Goal: Check status: Check status

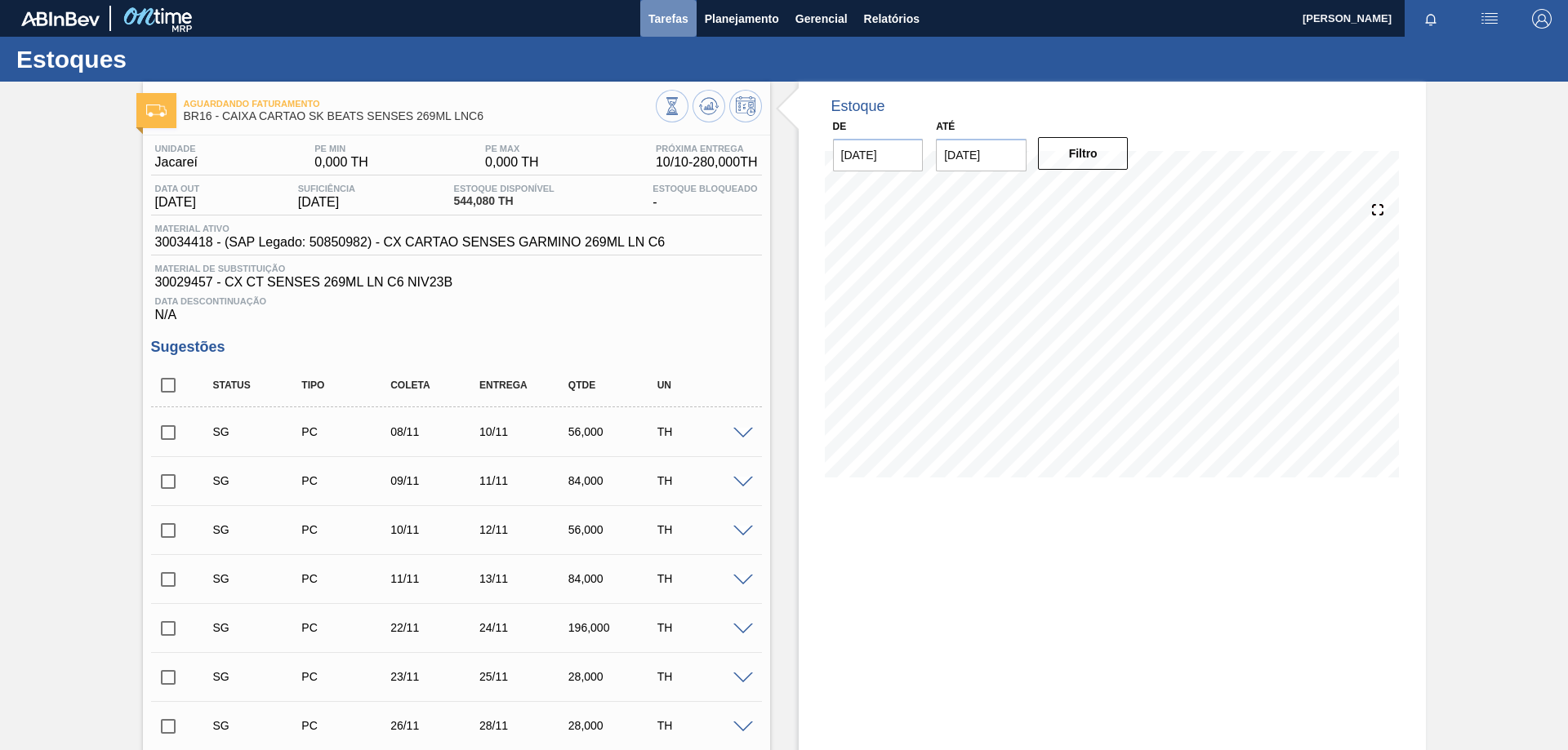
click at [671, 16] on span "Tarefas" at bounding box center [668, 19] width 40 height 20
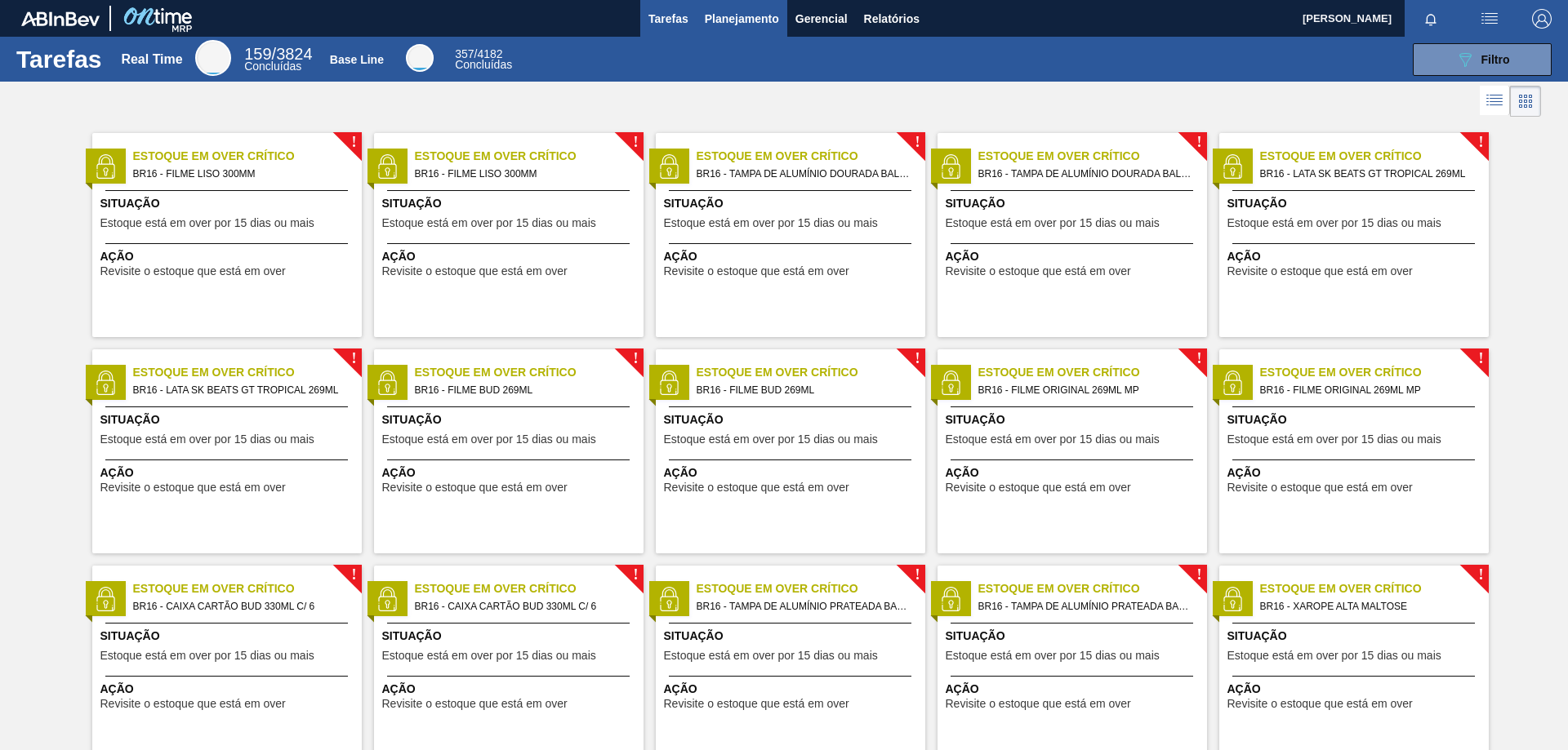
click at [726, 13] on span "Planejamento" at bounding box center [742, 19] width 75 height 20
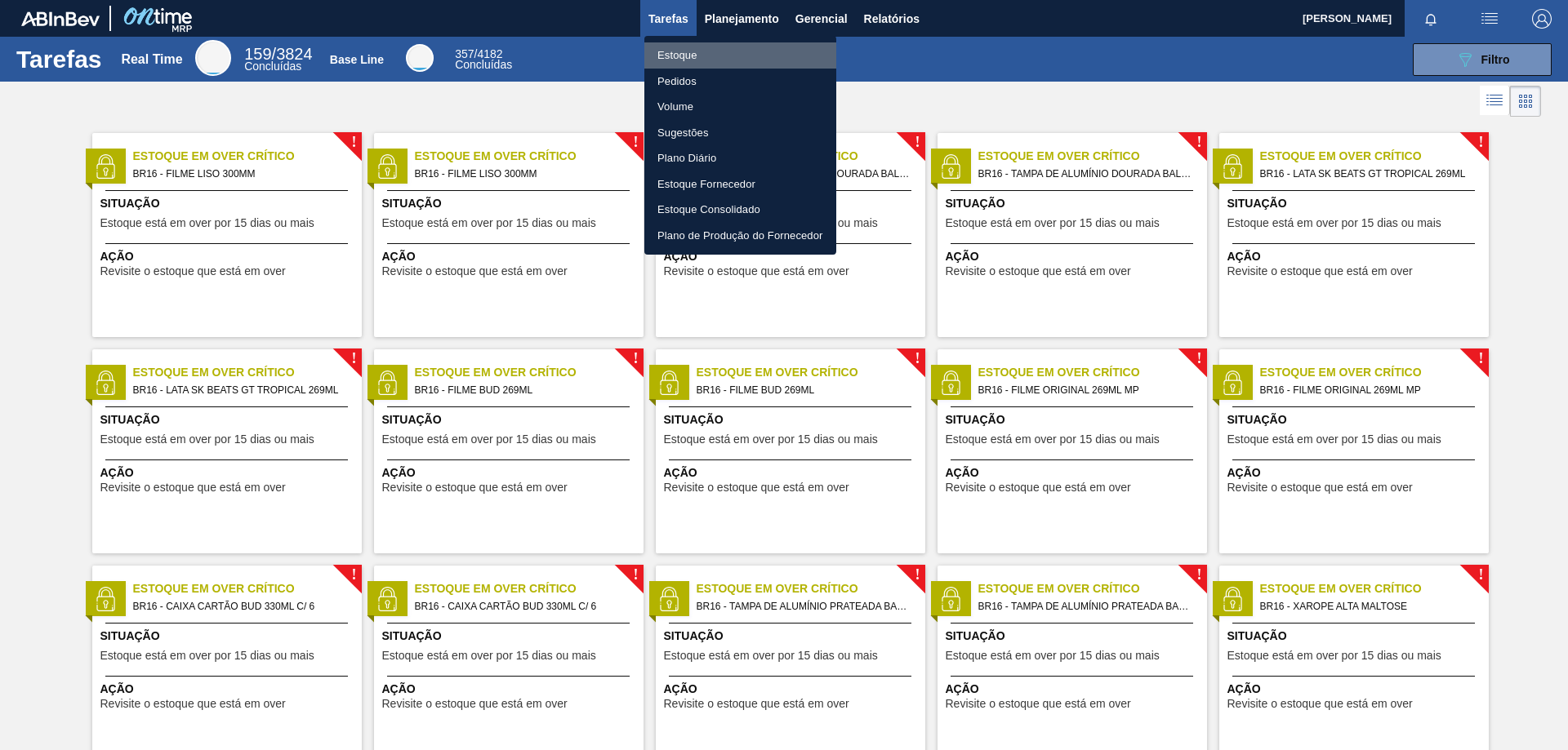
click at [672, 53] on li "Estoque" at bounding box center [740, 56] width 192 height 26
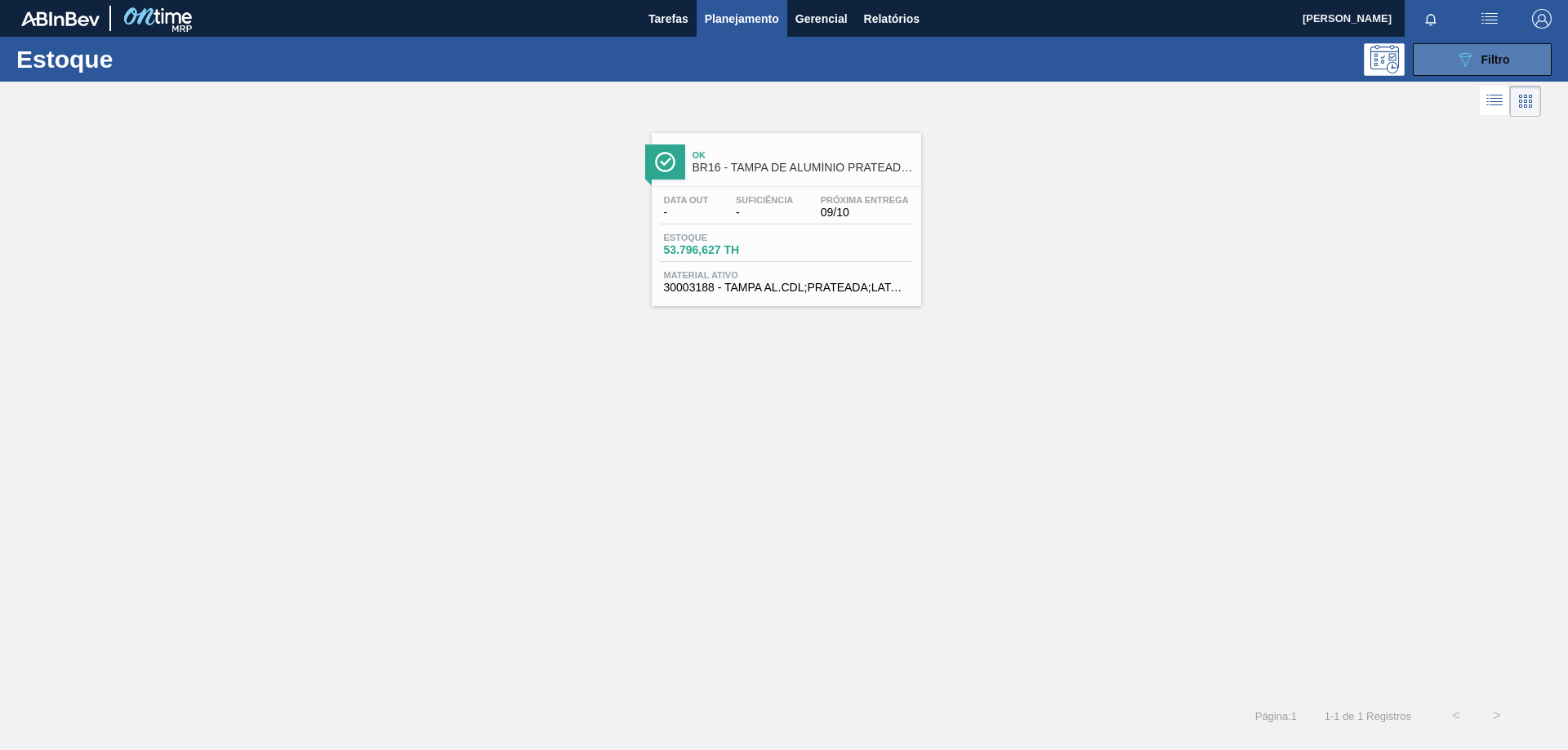
click at [1475, 75] on button "089F7B8B-B2A5-4AFE-B5C0-19BA573D28AC Filtro" at bounding box center [1481, 59] width 139 height 33
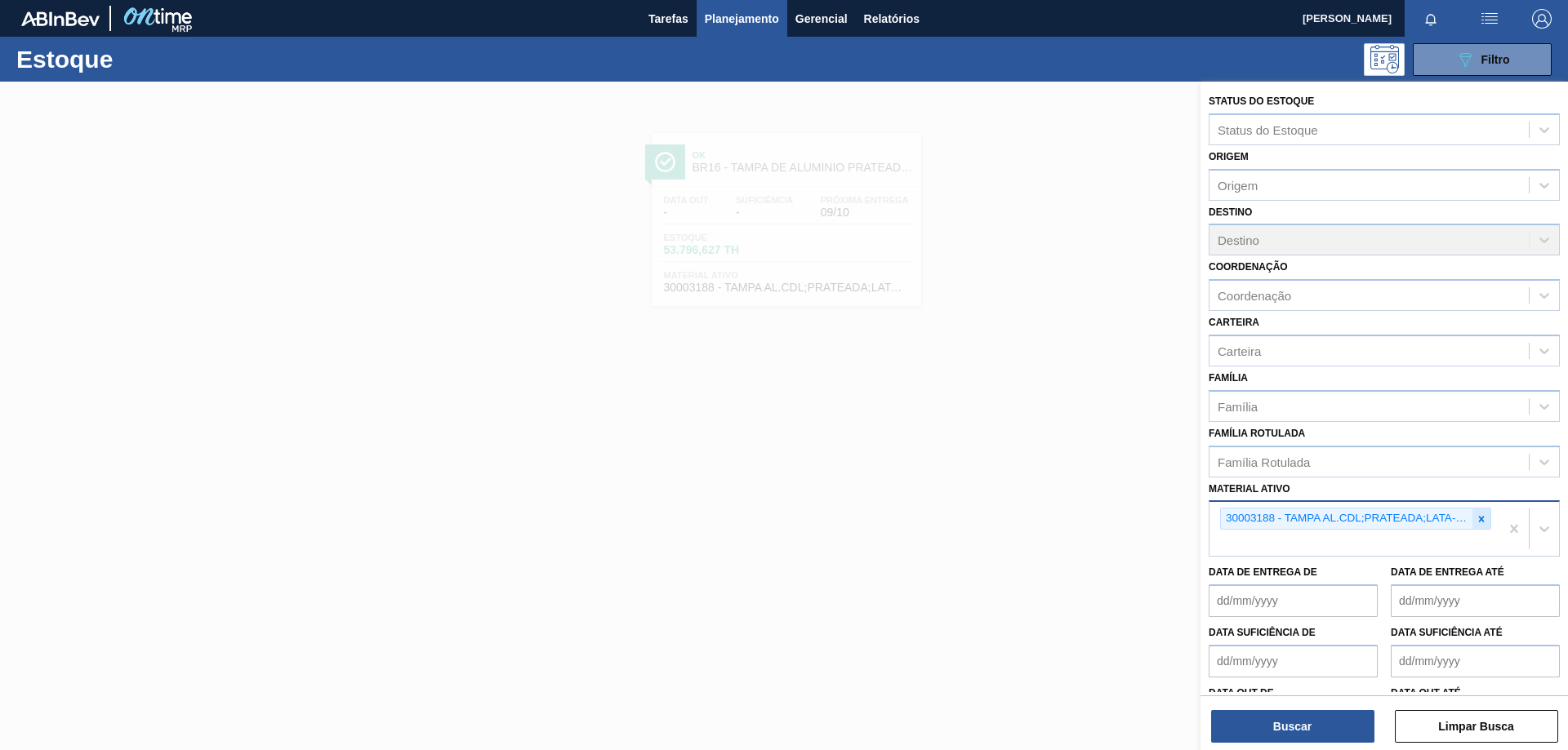
click at [1480, 519] on icon at bounding box center [1481, 519] width 11 height 11
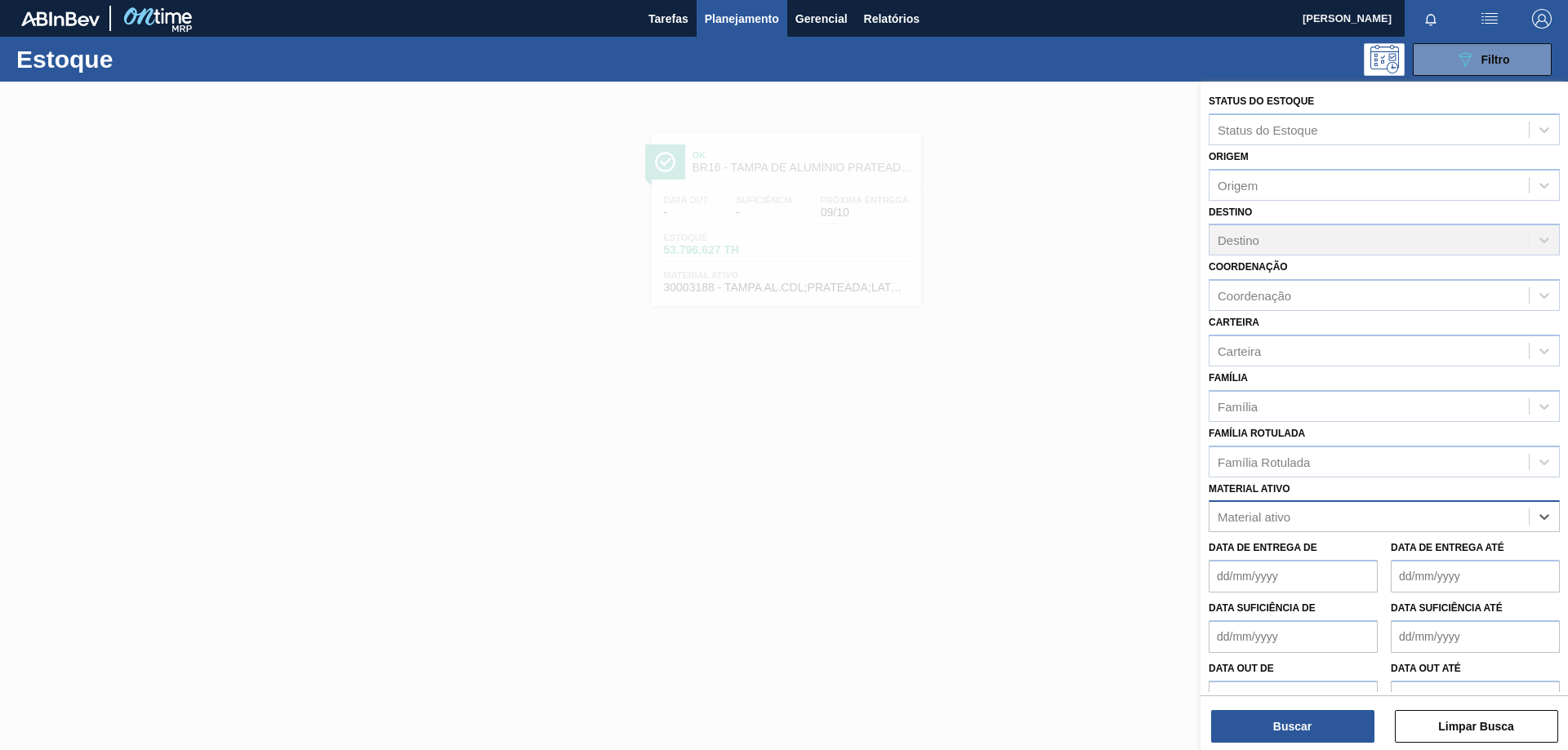
paste ativo "30002948"
type ativo "30002948"
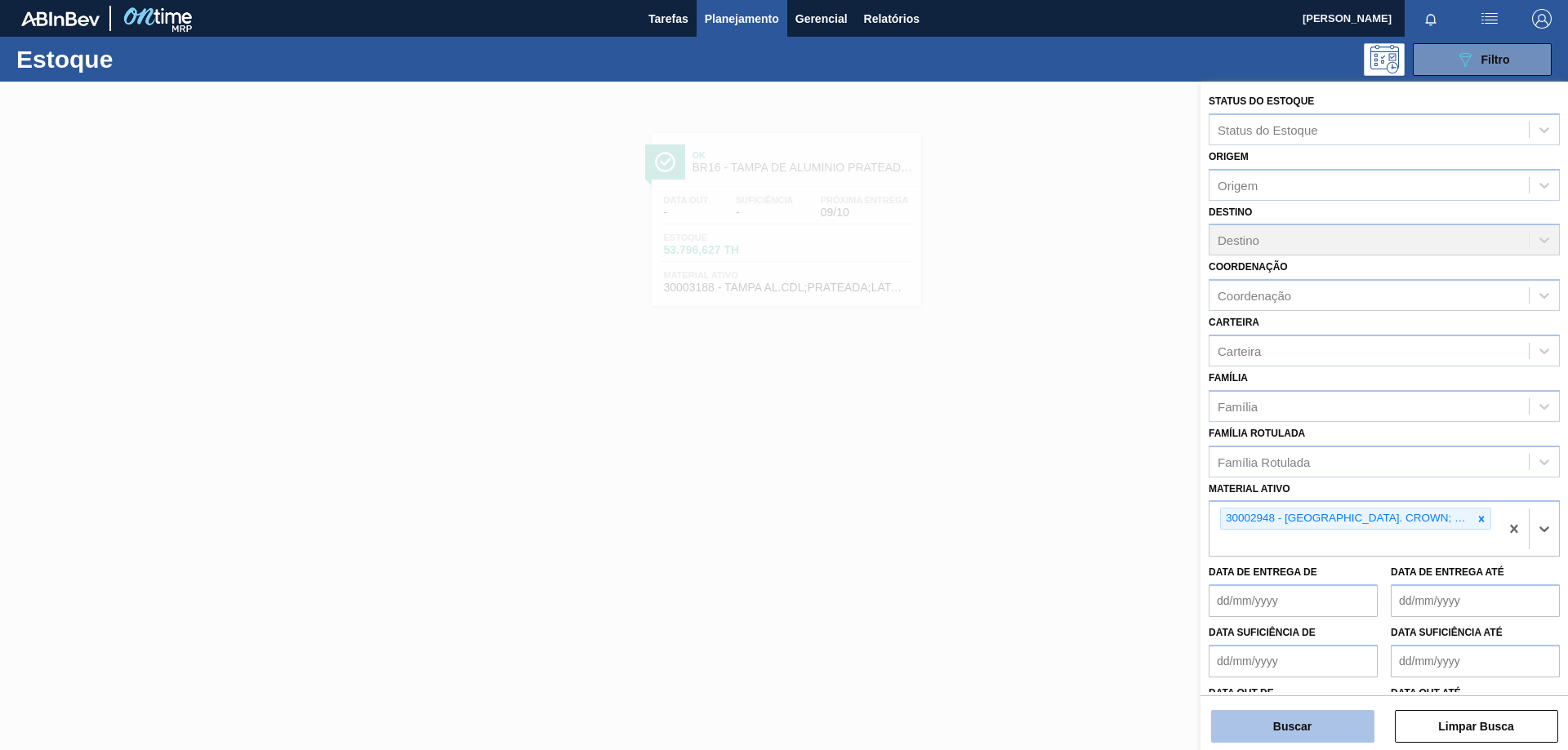
click at [1327, 720] on button "Buscar" at bounding box center [1293, 726] width 163 height 33
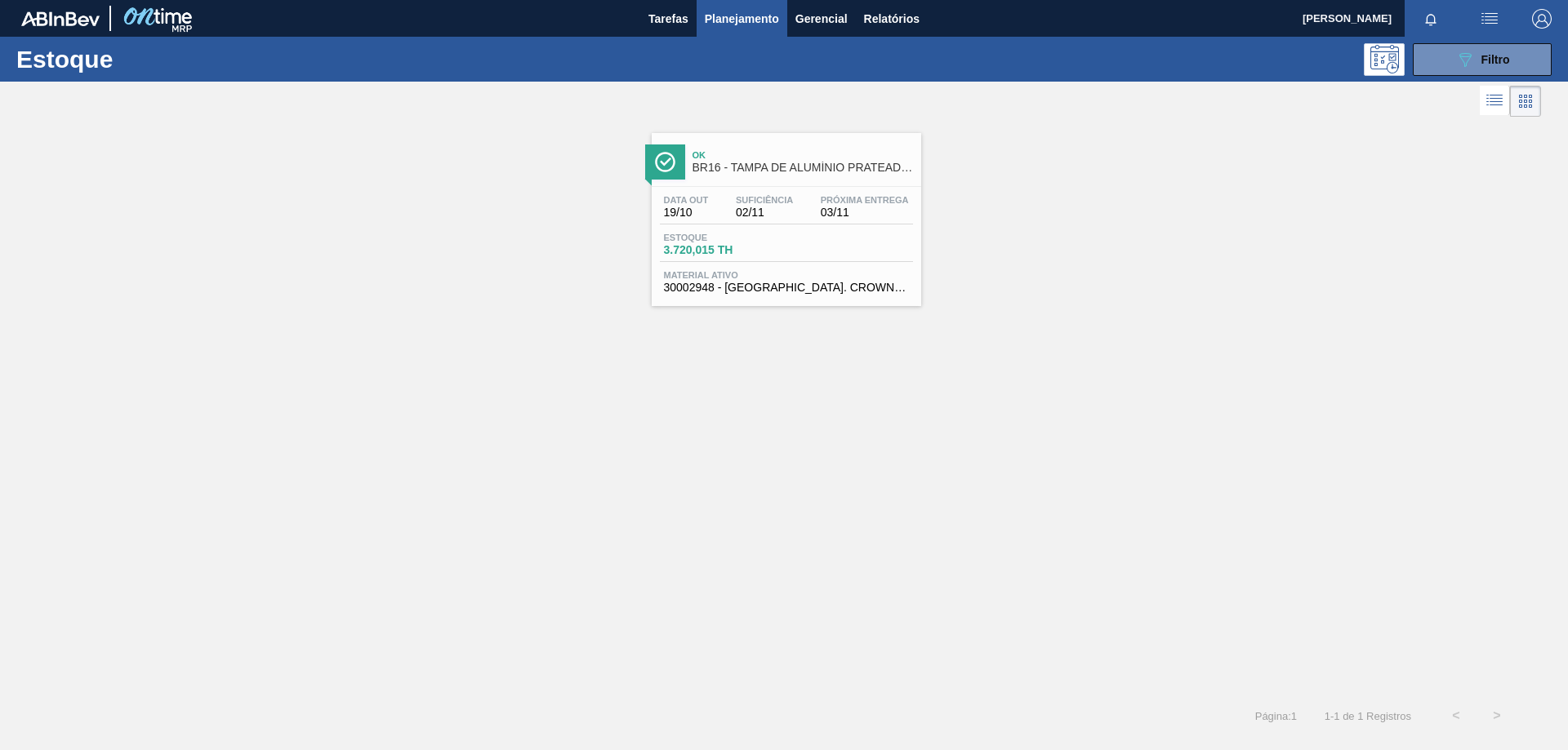
click at [852, 248] on div "Estoque 3.720,015 TH" at bounding box center [786, 247] width 253 height 29
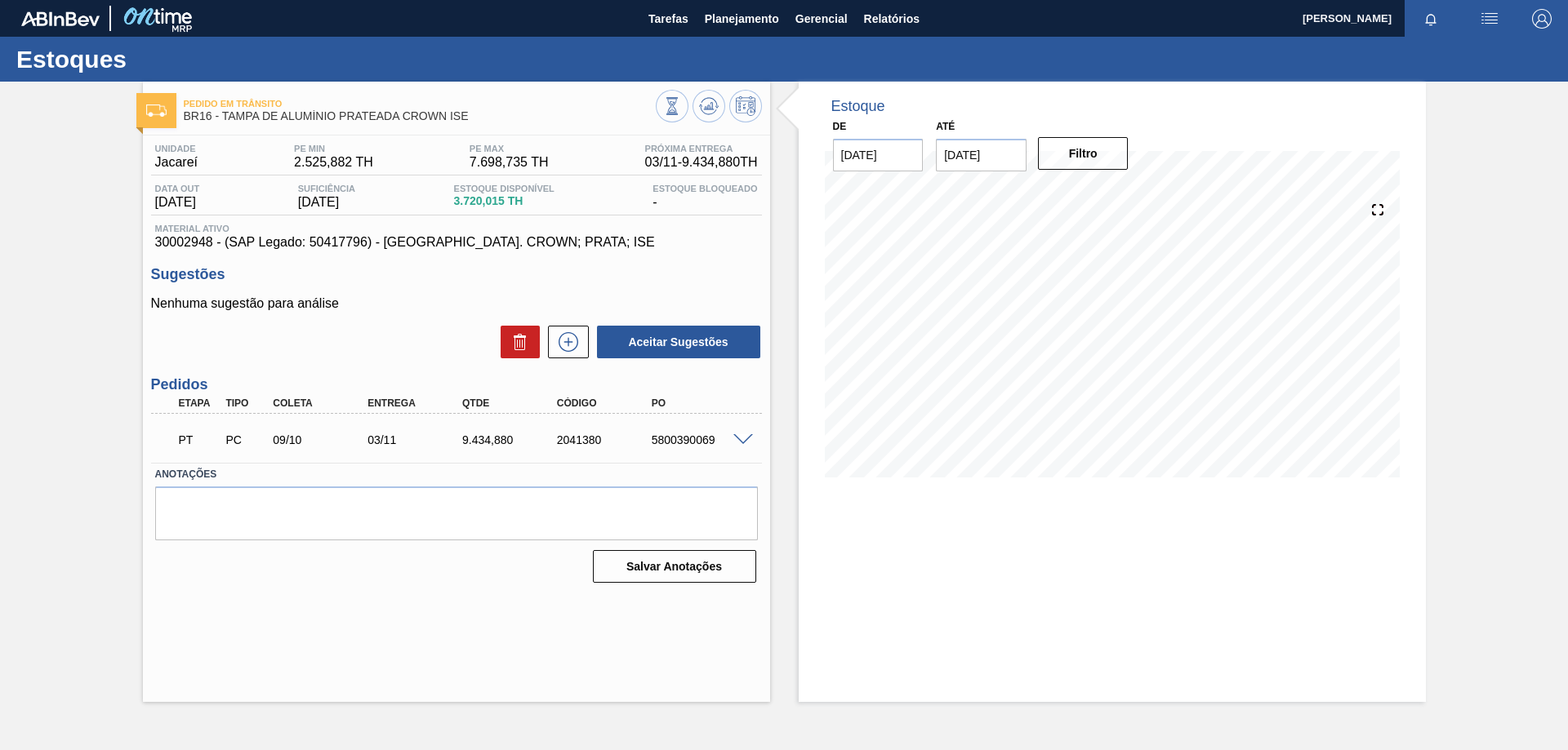
click at [625, 473] on label "Anotações" at bounding box center [456, 475] width 603 height 24
drag, startPoint x: 648, startPoint y: 438, endPoint x: 713, endPoint y: 440, distance: 65.0
click at [713, 440] on div "5800390069" at bounding box center [700, 441] width 107 height 13
copy div "5800390069"
click at [708, 22] on span "Planejamento" at bounding box center [742, 19] width 75 height 20
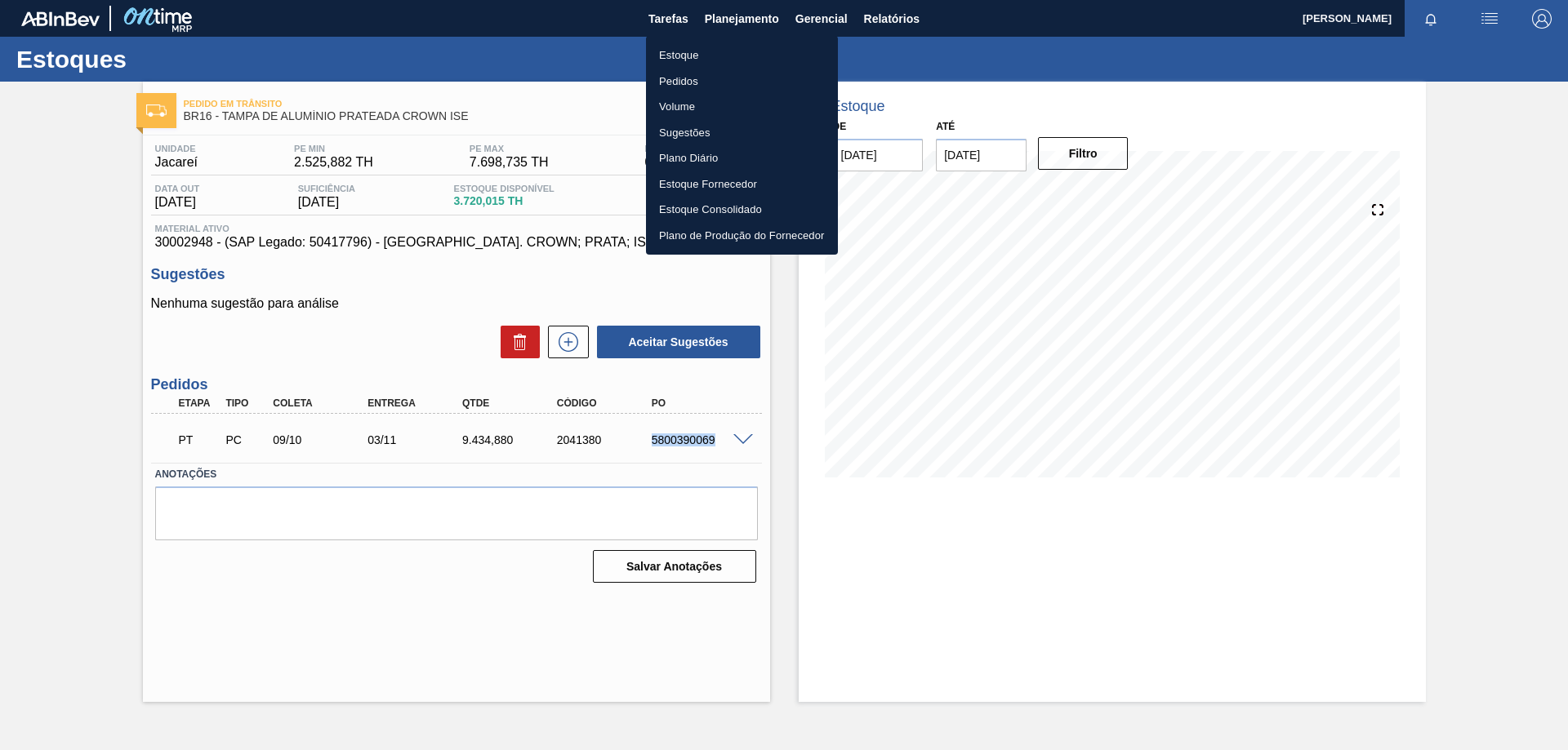
click at [686, 58] on li "Estoque" at bounding box center [742, 56] width 192 height 26
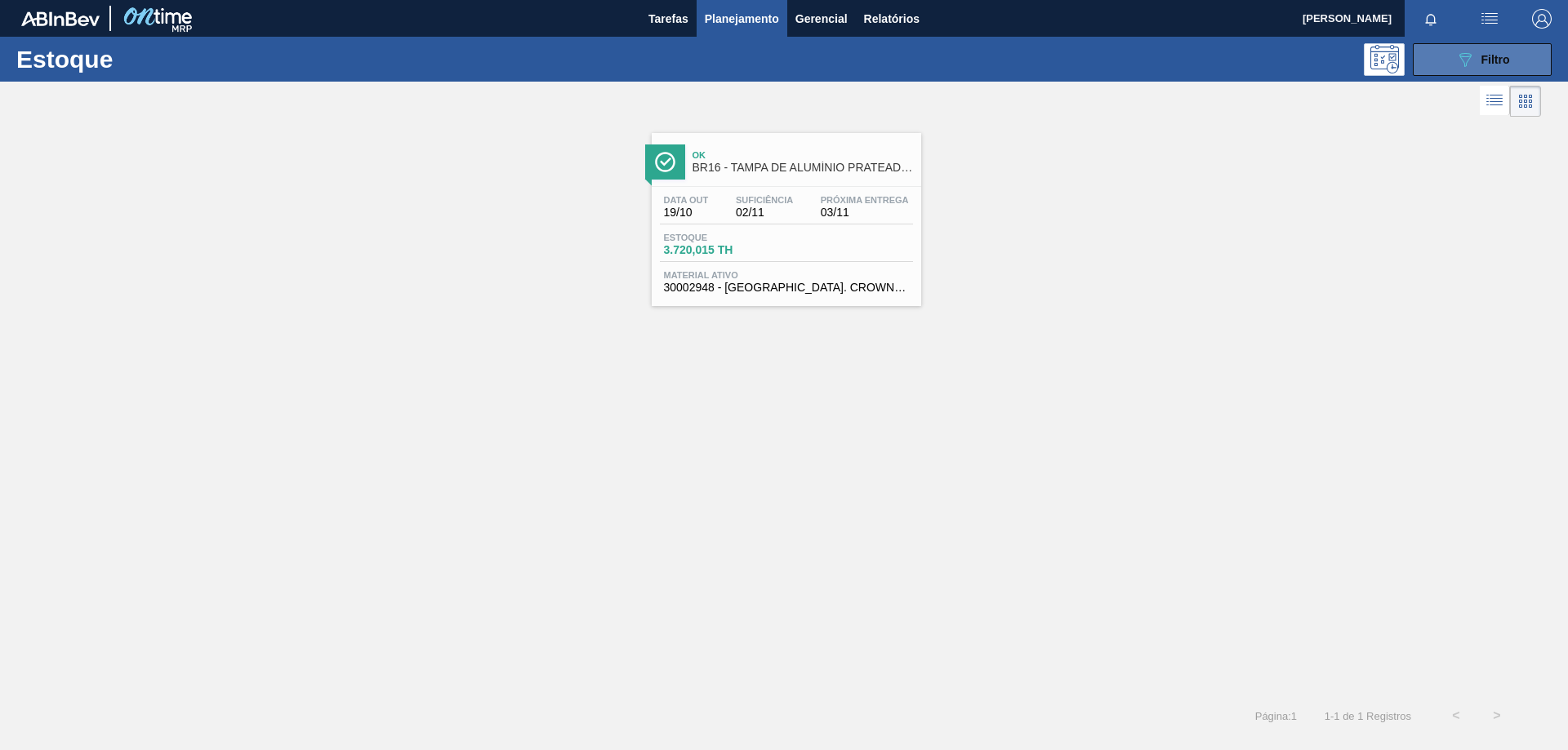
click at [1476, 63] on div "089F7B8B-B2A5-4AFE-B5C0-19BA573D28AC Filtro" at bounding box center [1482, 59] width 55 height 20
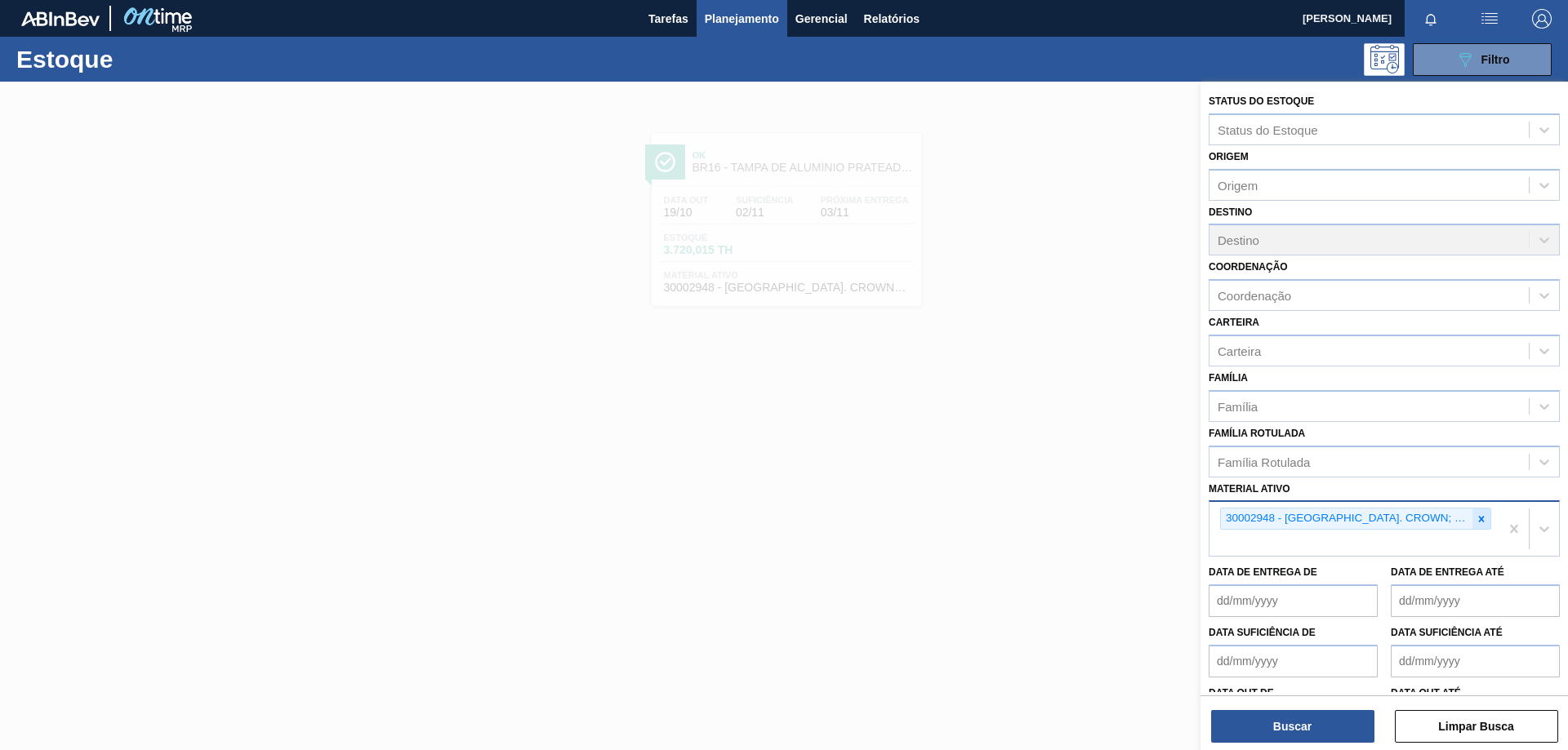
click at [1476, 518] on icon at bounding box center [1481, 519] width 11 height 11
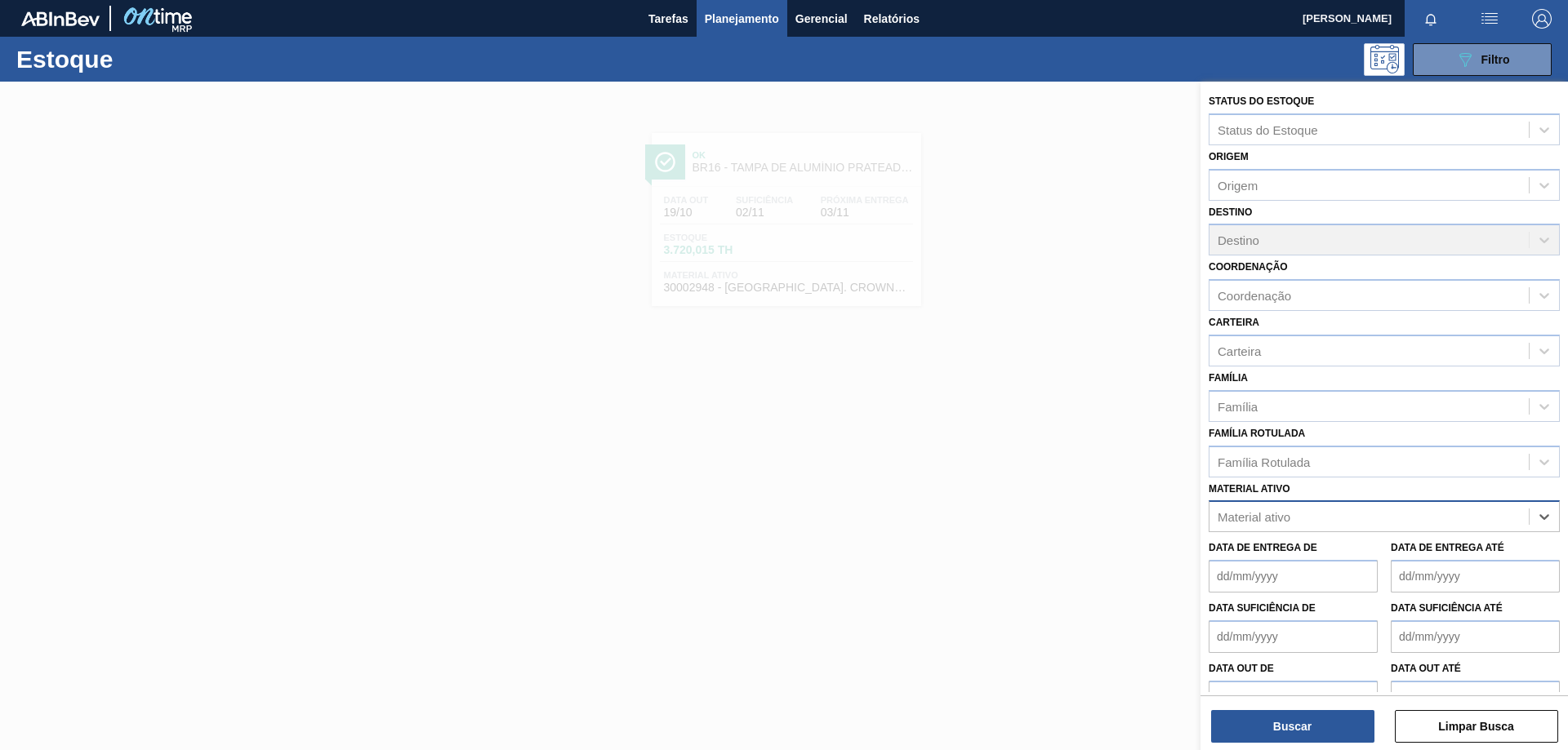
paste ativo "30034001"
type ativo "30034001"
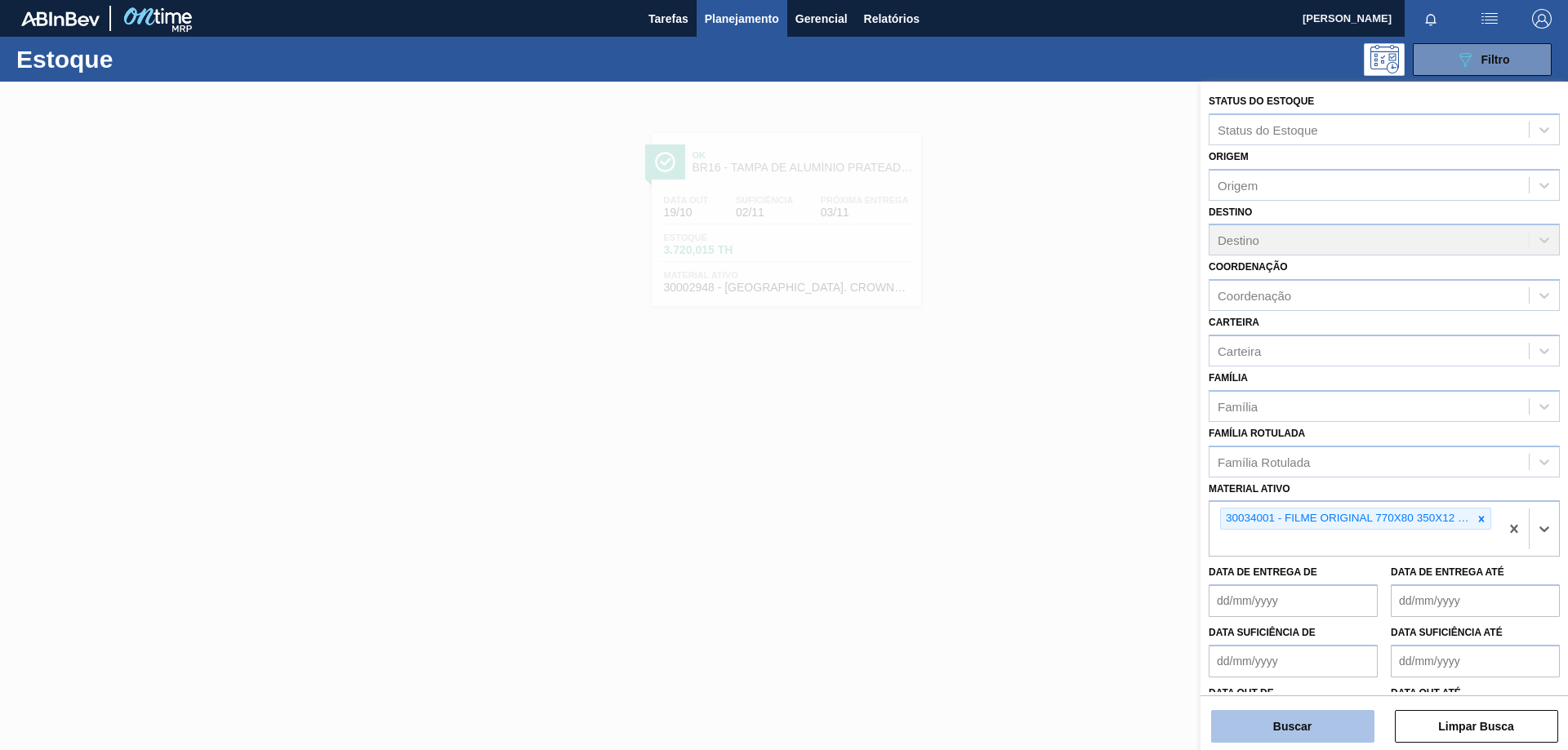
click at [1324, 731] on button "Buscar" at bounding box center [1293, 726] width 163 height 33
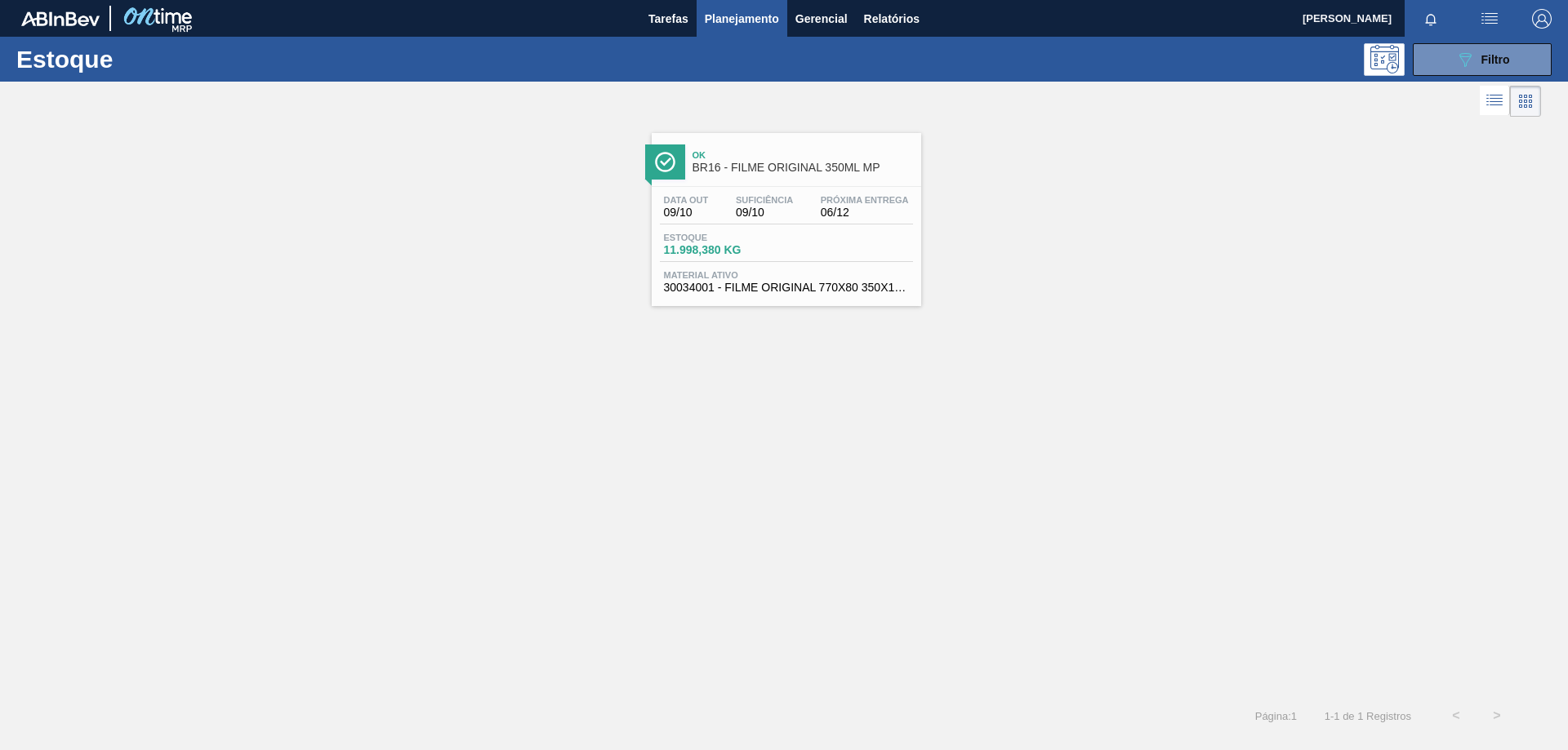
click at [809, 257] on div "Estoque 11.998,380 KG" at bounding box center [786, 247] width 253 height 29
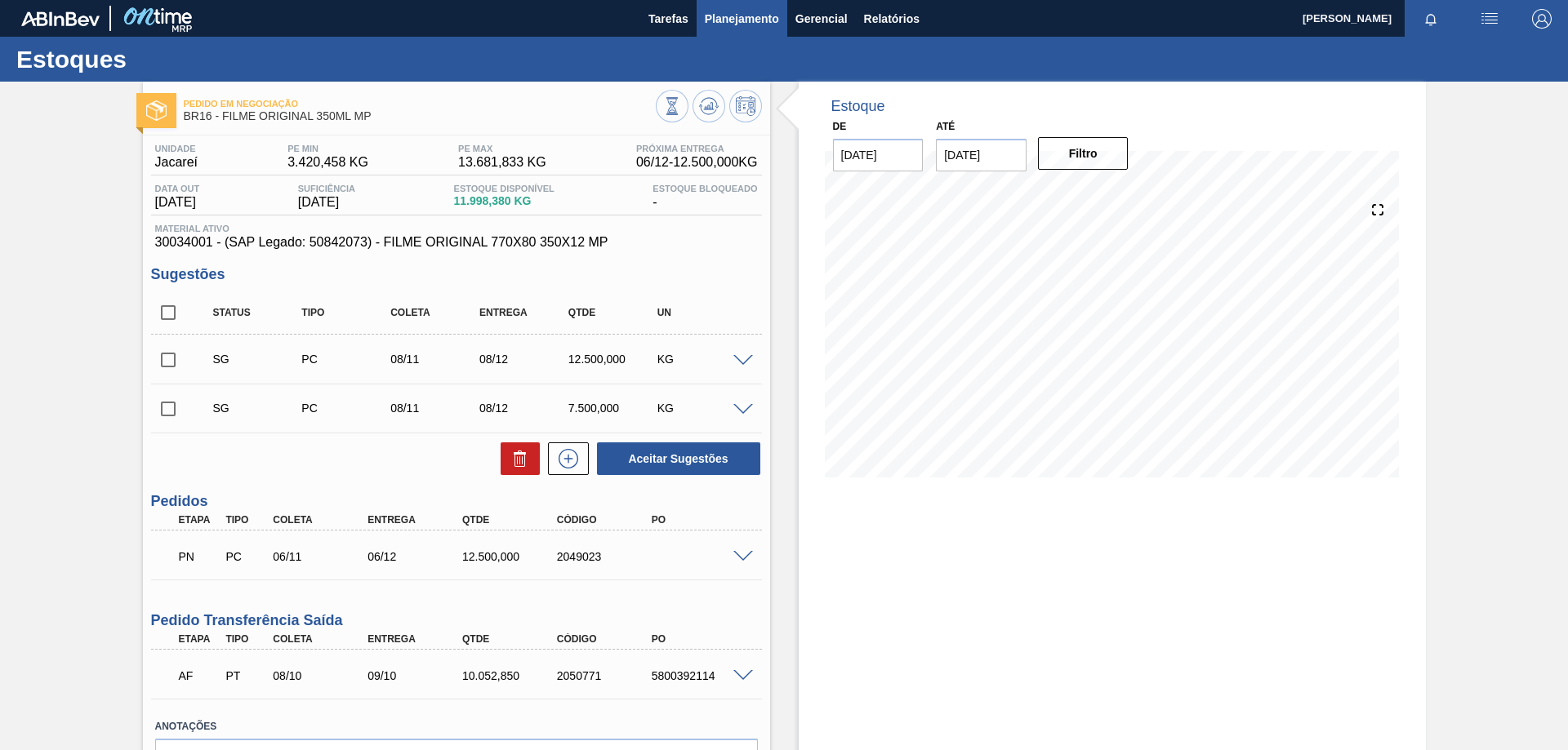
click at [726, 25] on span "Planejamento" at bounding box center [742, 19] width 75 height 20
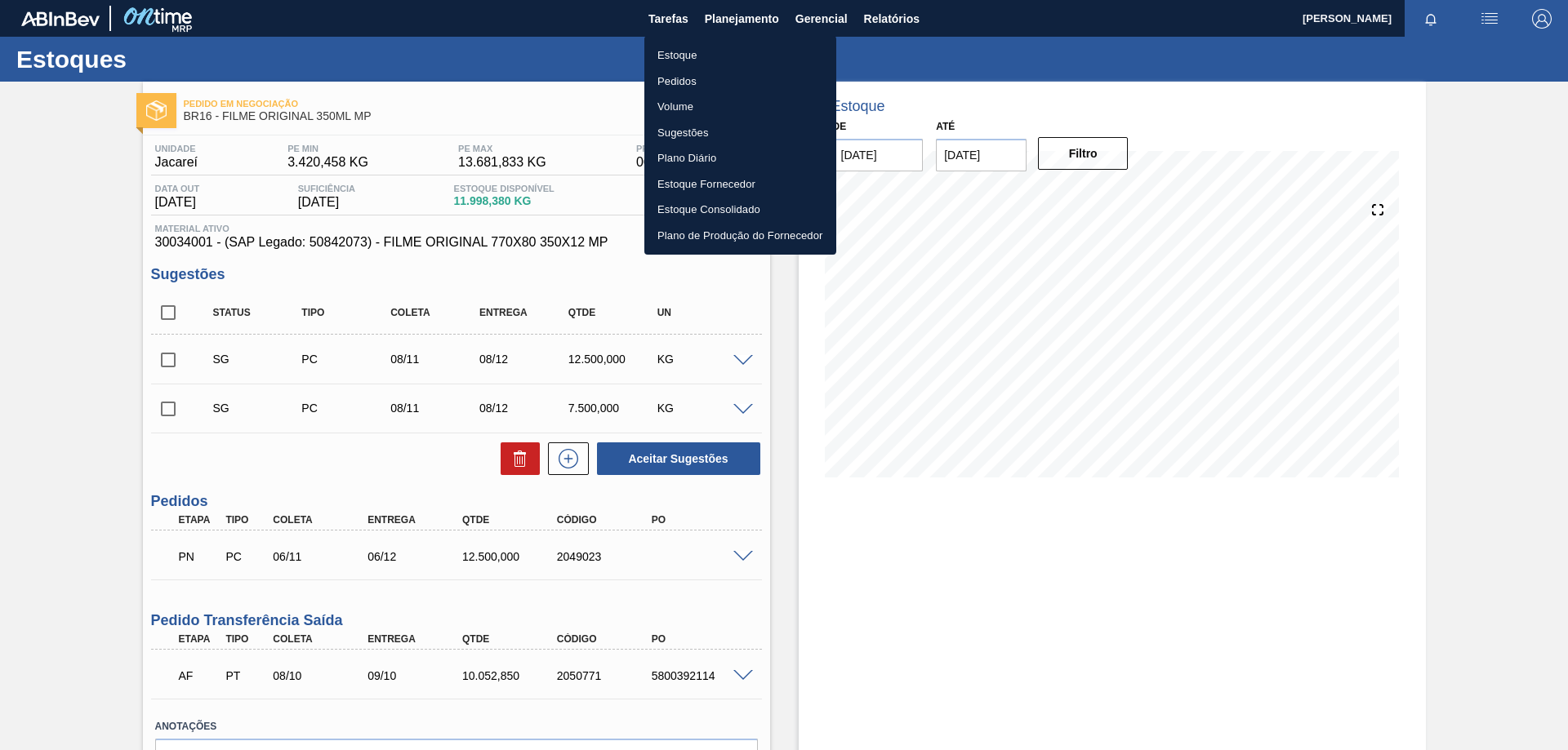
click at [680, 58] on li "Estoque" at bounding box center [740, 56] width 192 height 26
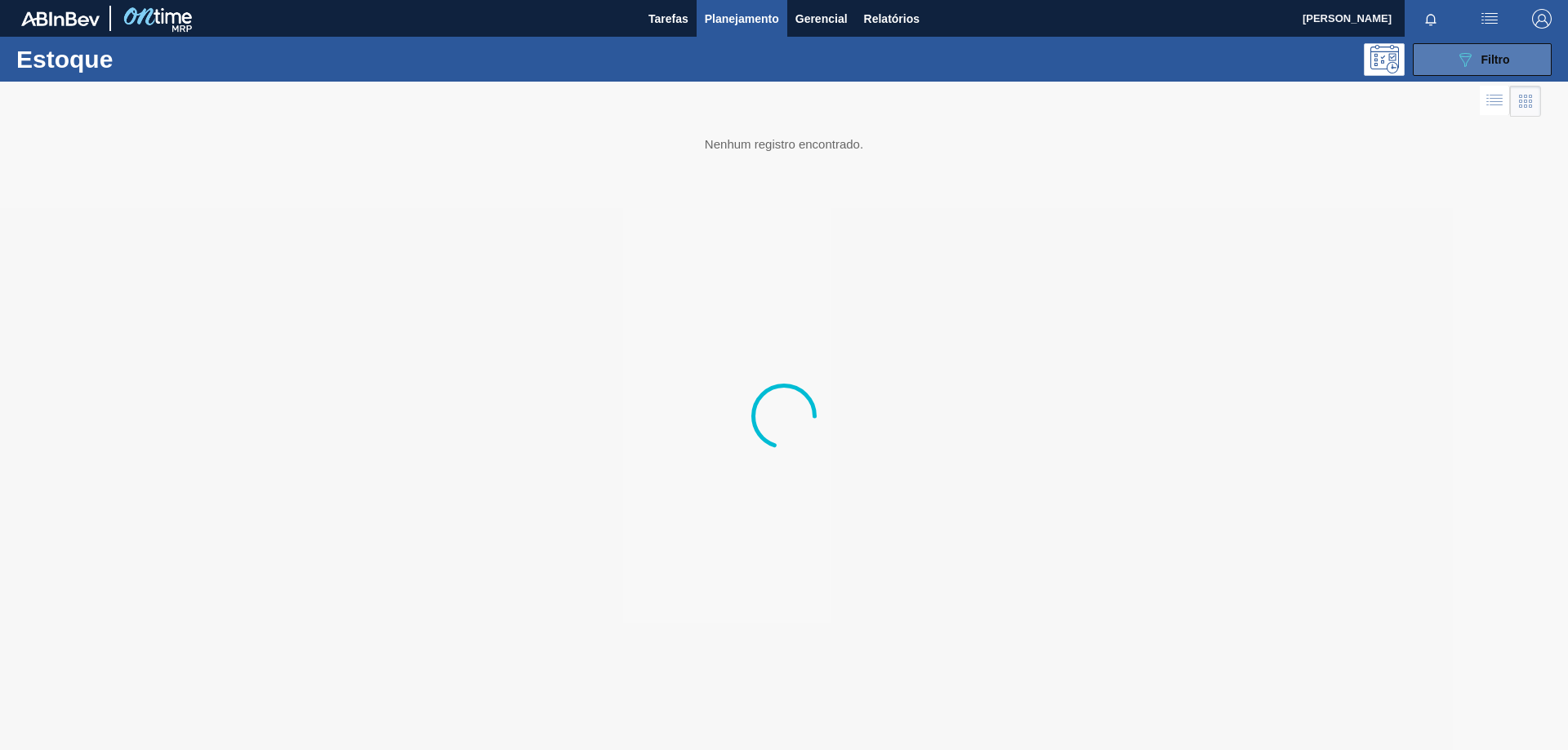
drag, startPoint x: 1455, startPoint y: 52, endPoint x: 1447, endPoint y: 72, distance: 21.5
click at [1456, 52] on icon "089F7B8B-B2A5-4AFE-B5C0-19BA573D28AC" at bounding box center [1464, 59] width 20 height 20
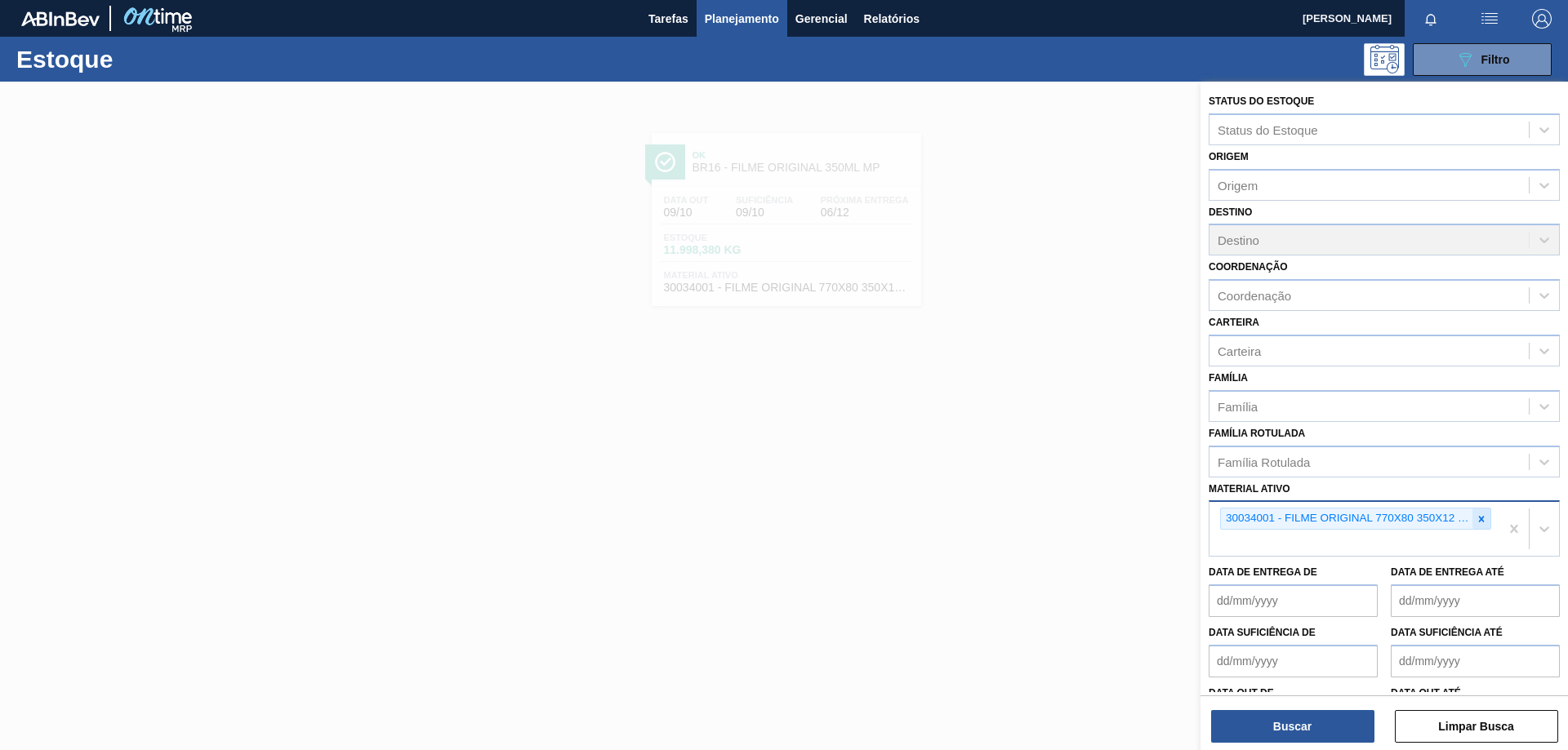
click at [1479, 522] on icon at bounding box center [1481, 519] width 11 height 11
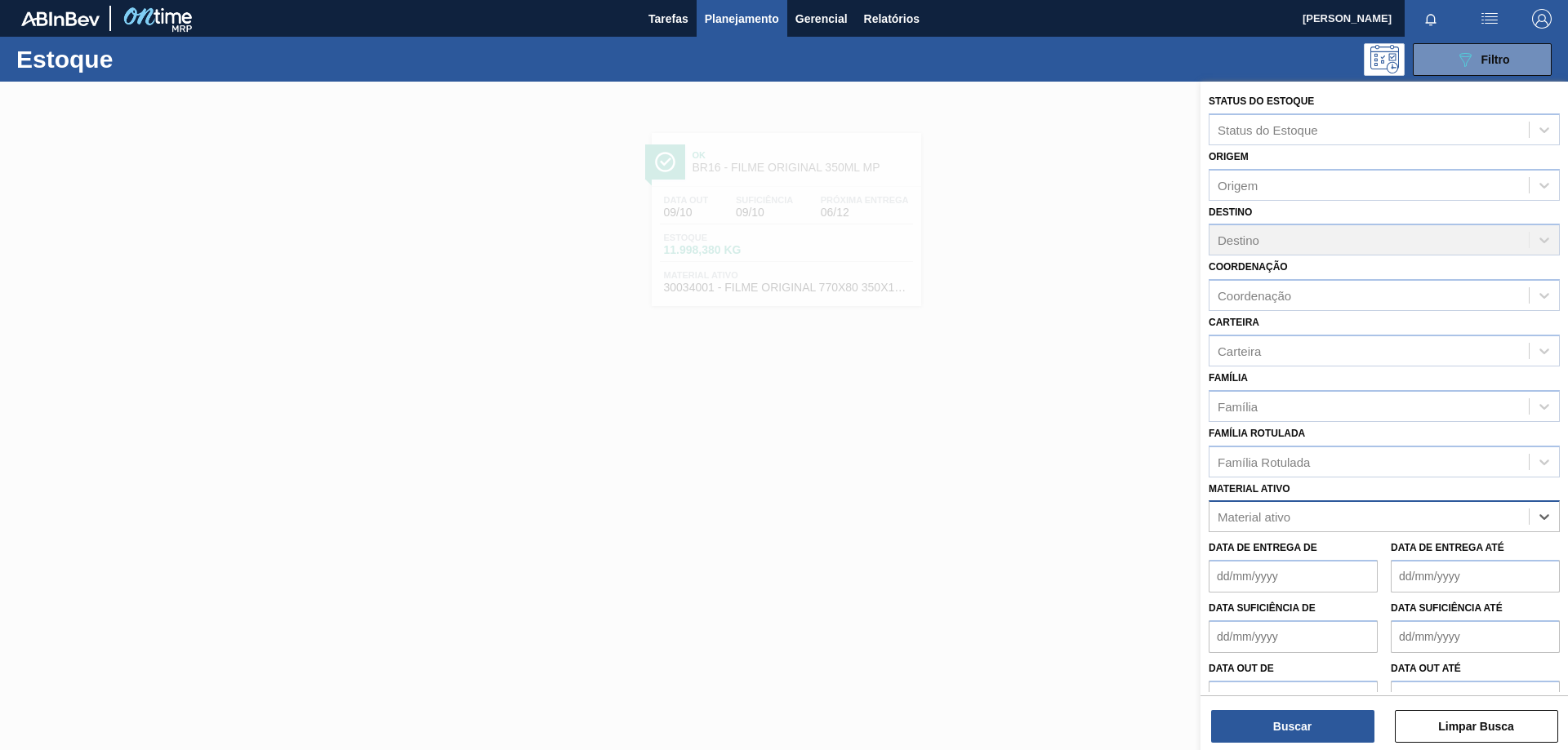
paste ativo "30034001"
type ativo "30034001"
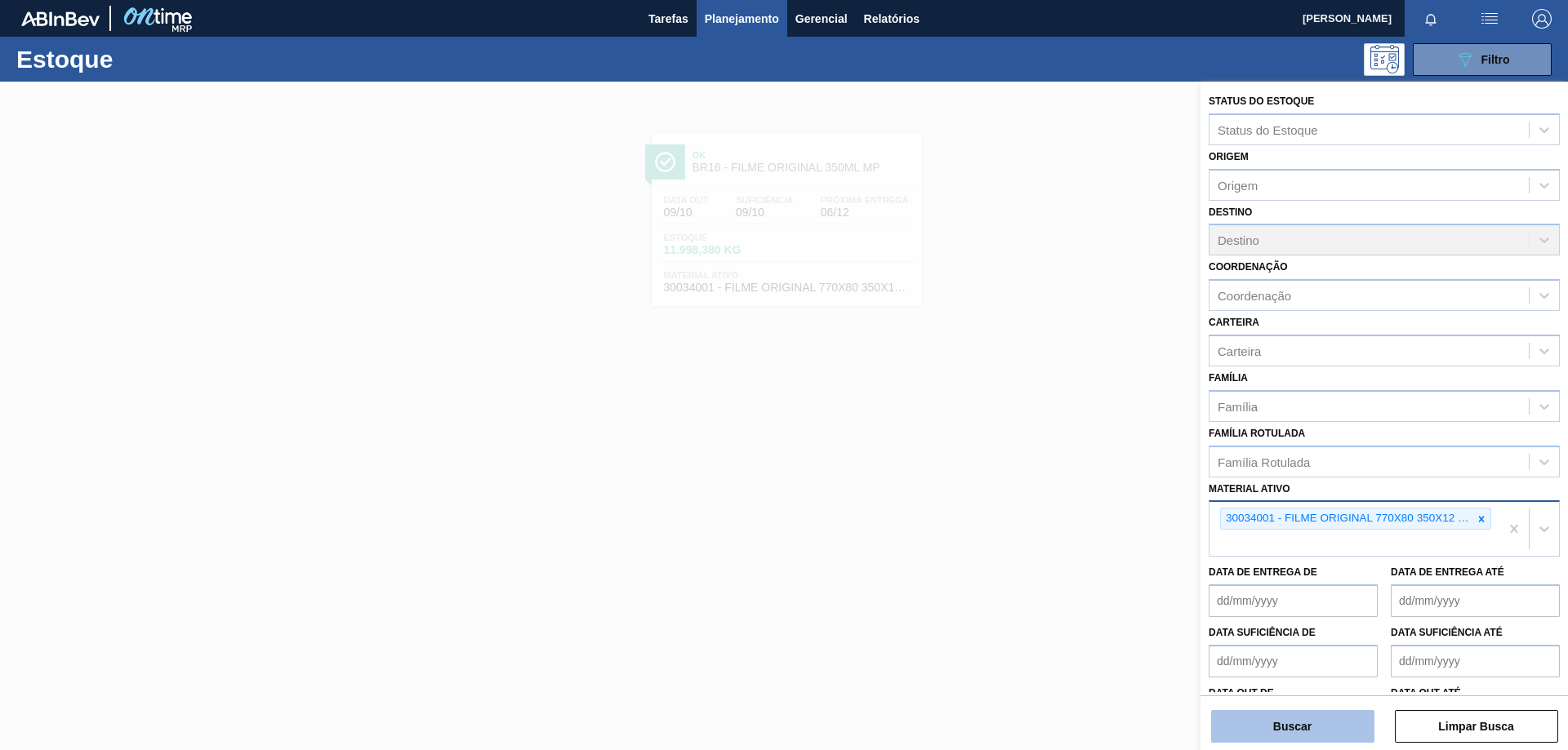
click at [1320, 721] on button "Buscar" at bounding box center [1293, 726] width 163 height 33
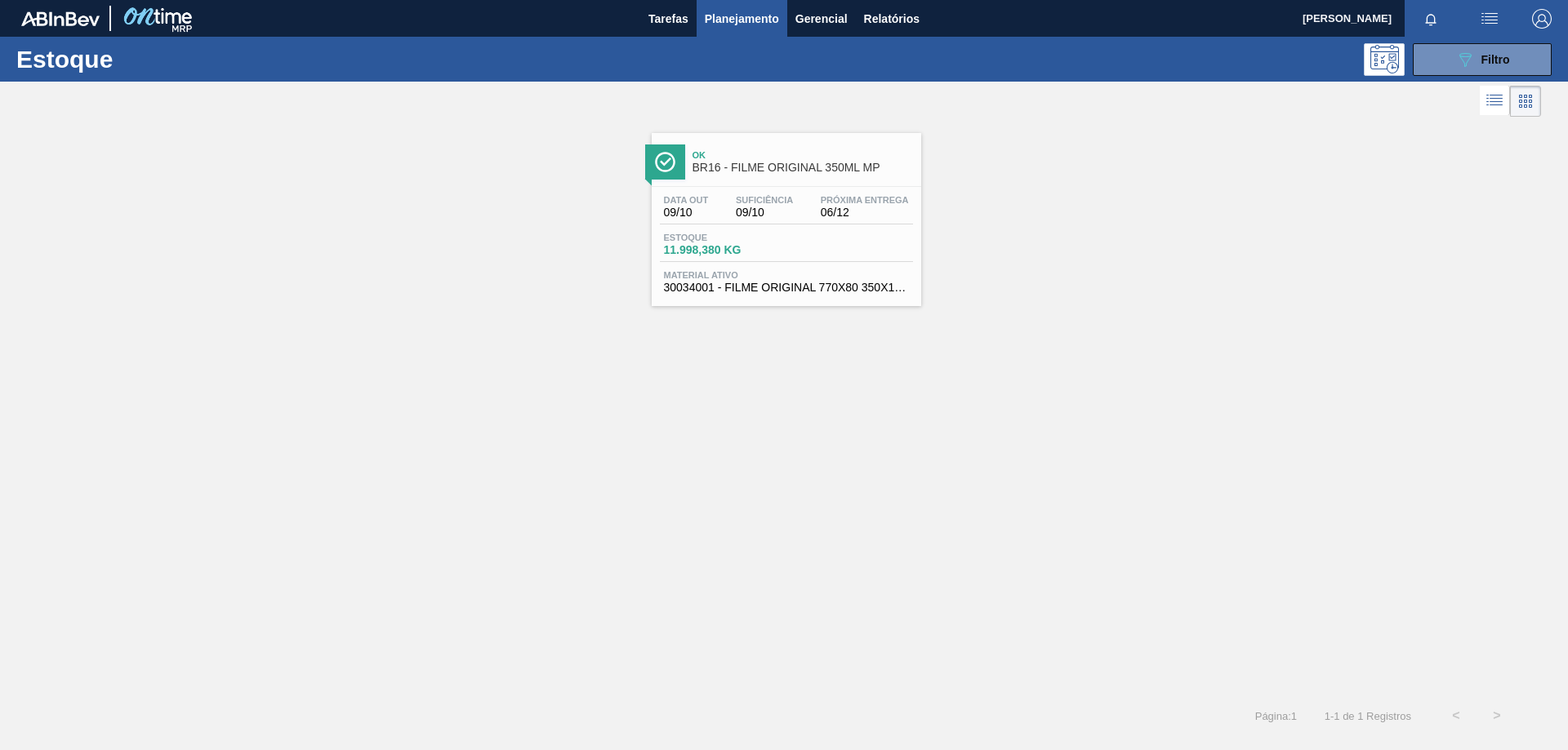
click at [884, 242] on div "Estoque 11.998,380 KG" at bounding box center [786, 247] width 253 height 29
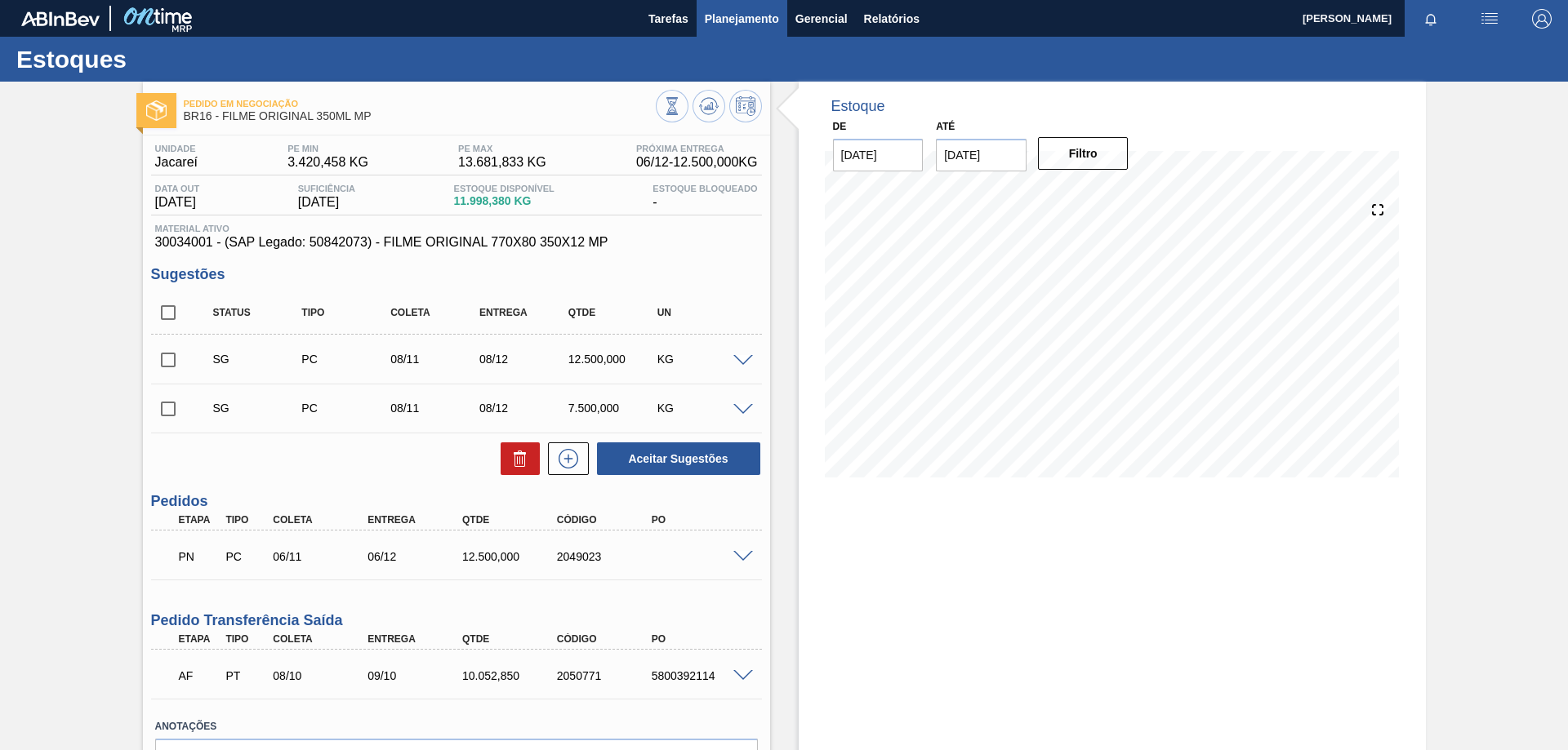
click at [737, 11] on span "Planejamento" at bounding box center [742, 19] width 75 height 20
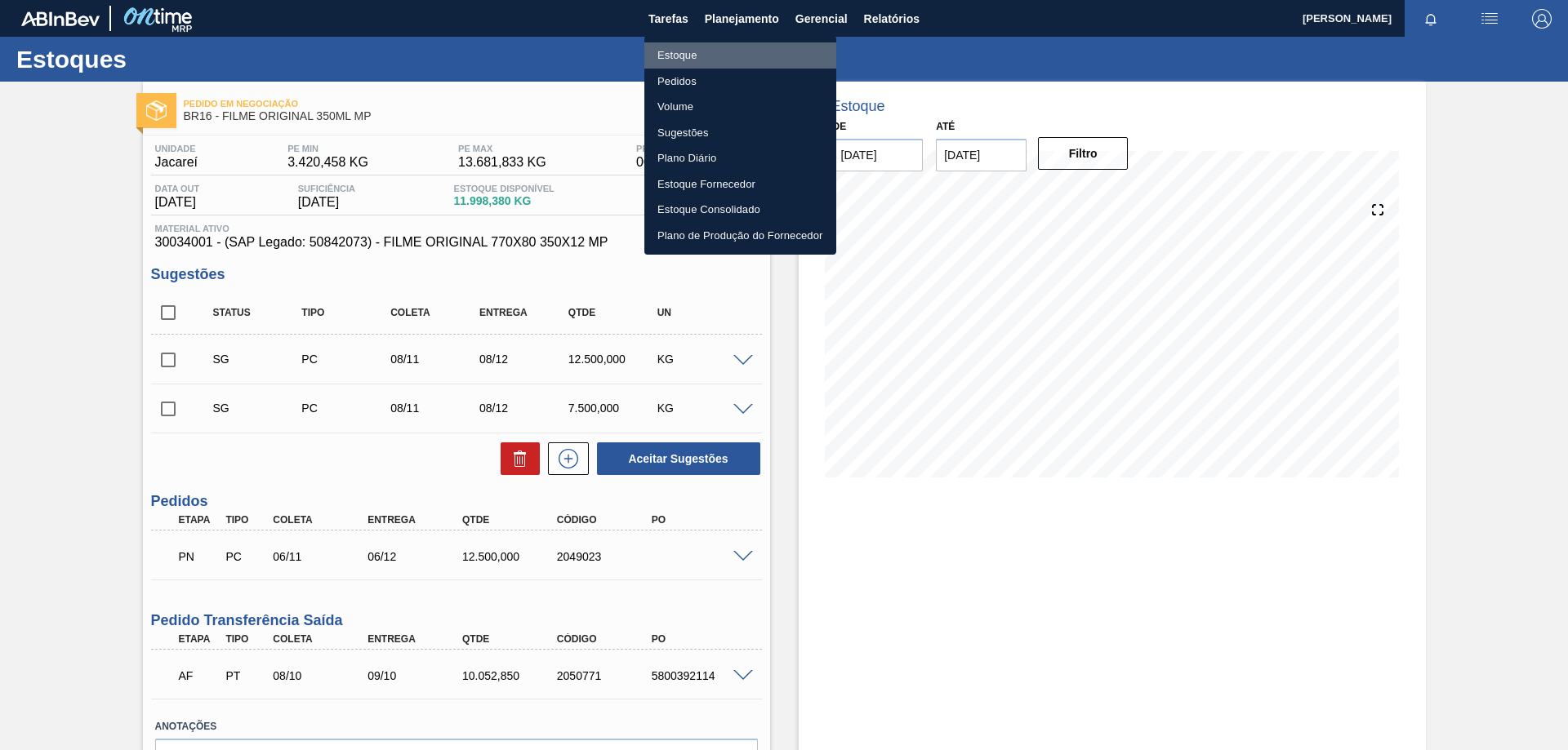
click at [671, 55] on li "Estoque" at bounding box center [740, 56] width 192 height 26
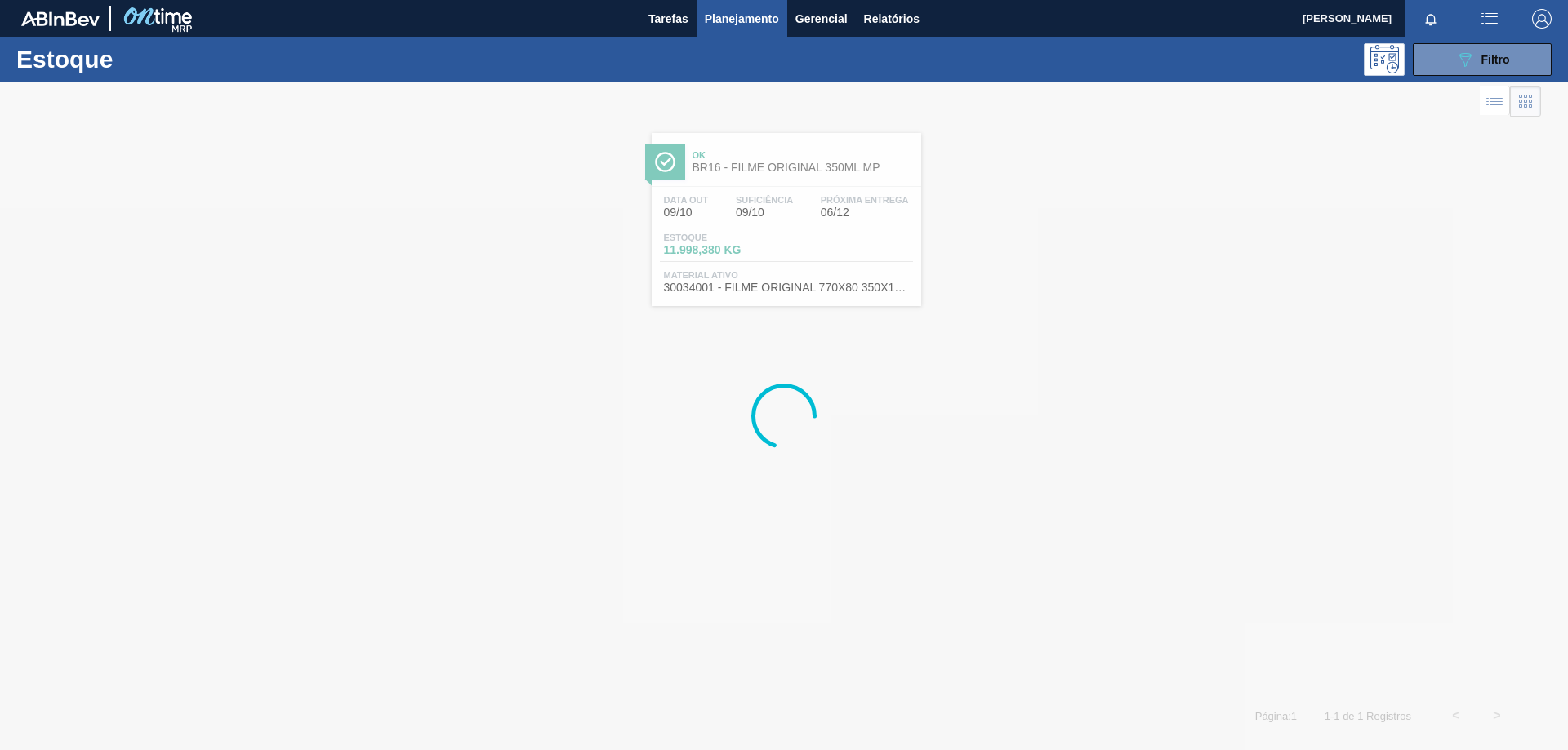
click at [1468, 76] on div "Estoque 089F7B8B-B2A5-4AFE-B5C0-19BA573D28AC Filtro" at bounding box center [784, 59] width 1568 height 45
click at [1469, 72] on button "089F7B8B-B2A5-4AFE-B5C0-19BA573D28AC Filtro" at bounding box center [1481, 59] width 139 height 33
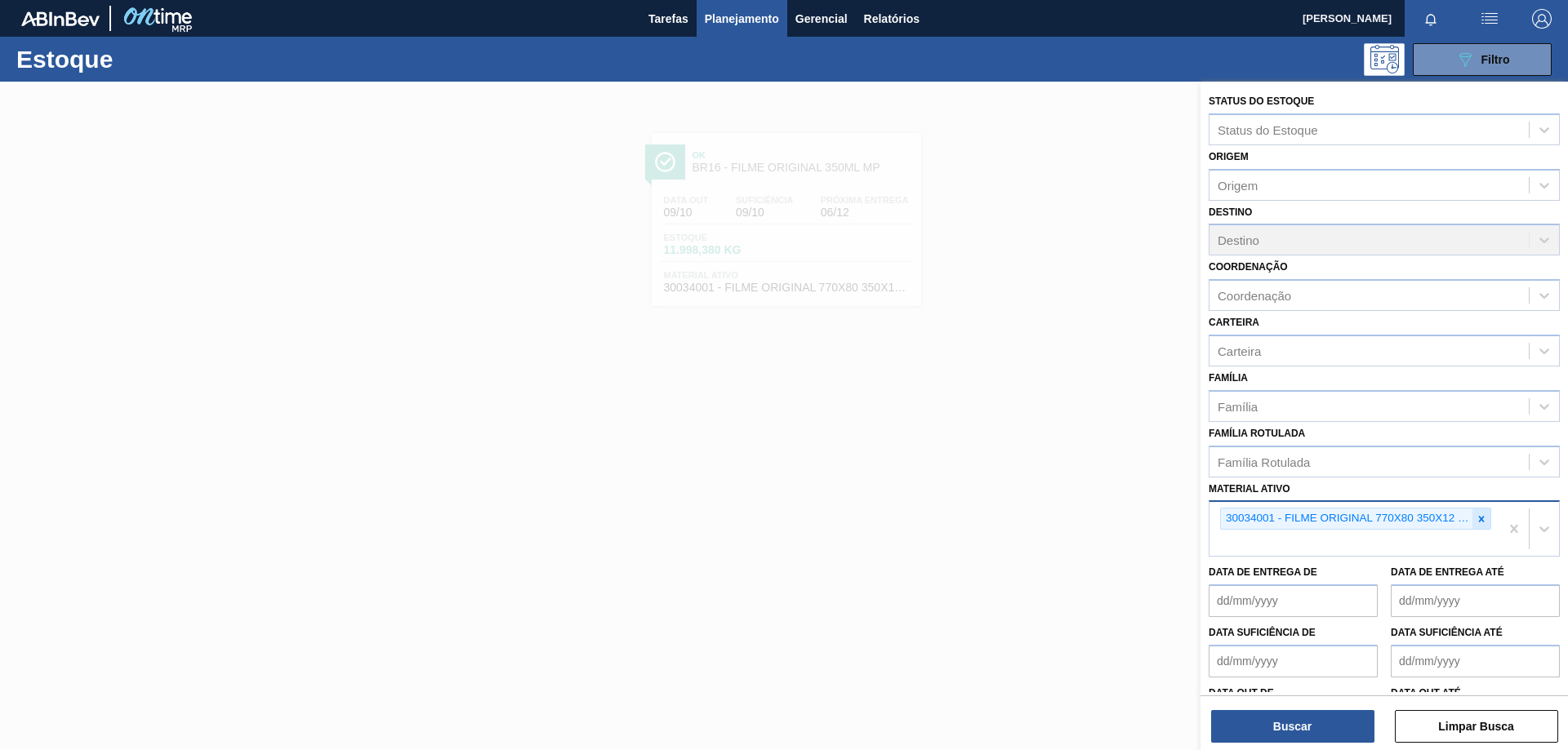
click at [1479, 520] on icon at bounding box center [1482, 519] width 6 height 6
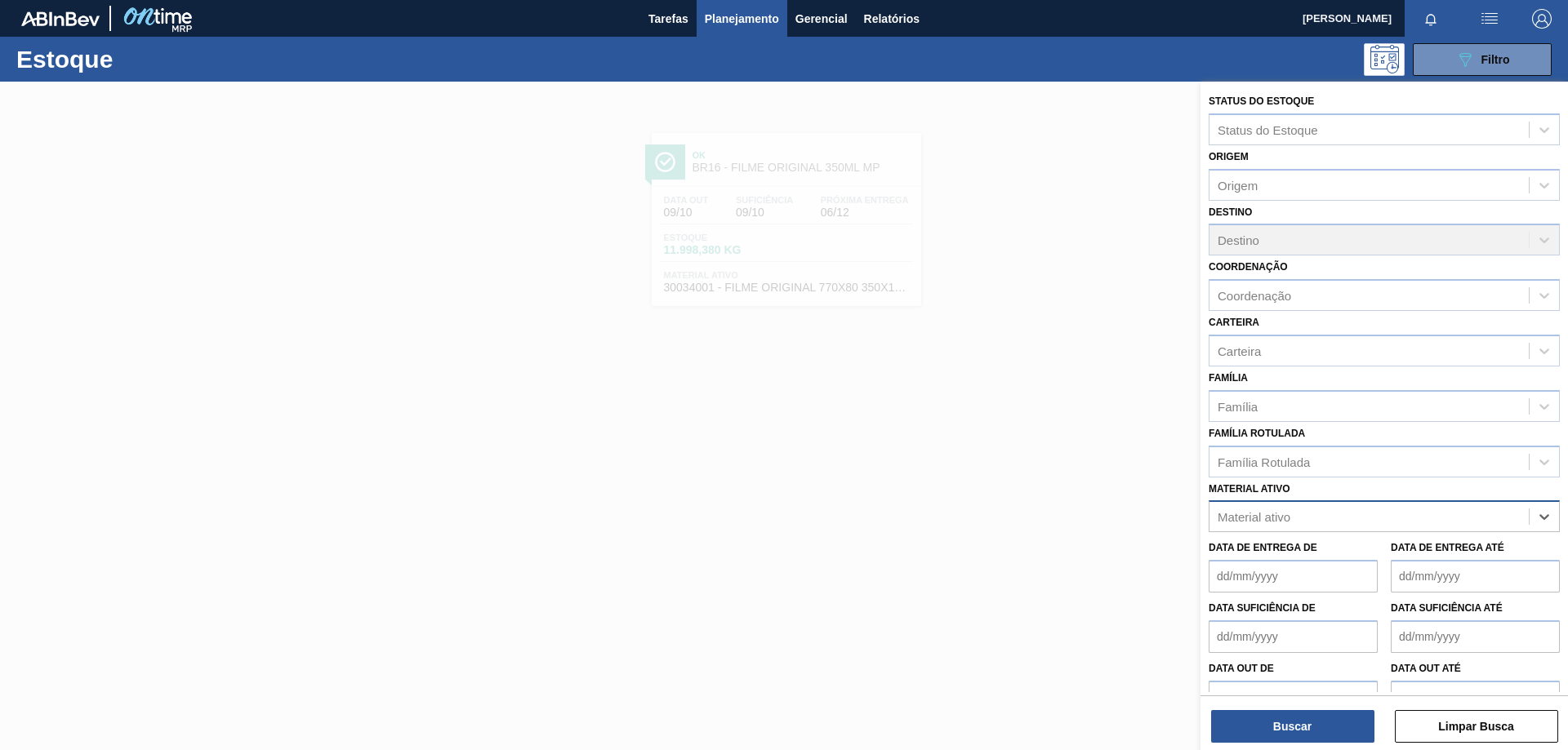
paste ativo "30012506"
type ativo "30012506"
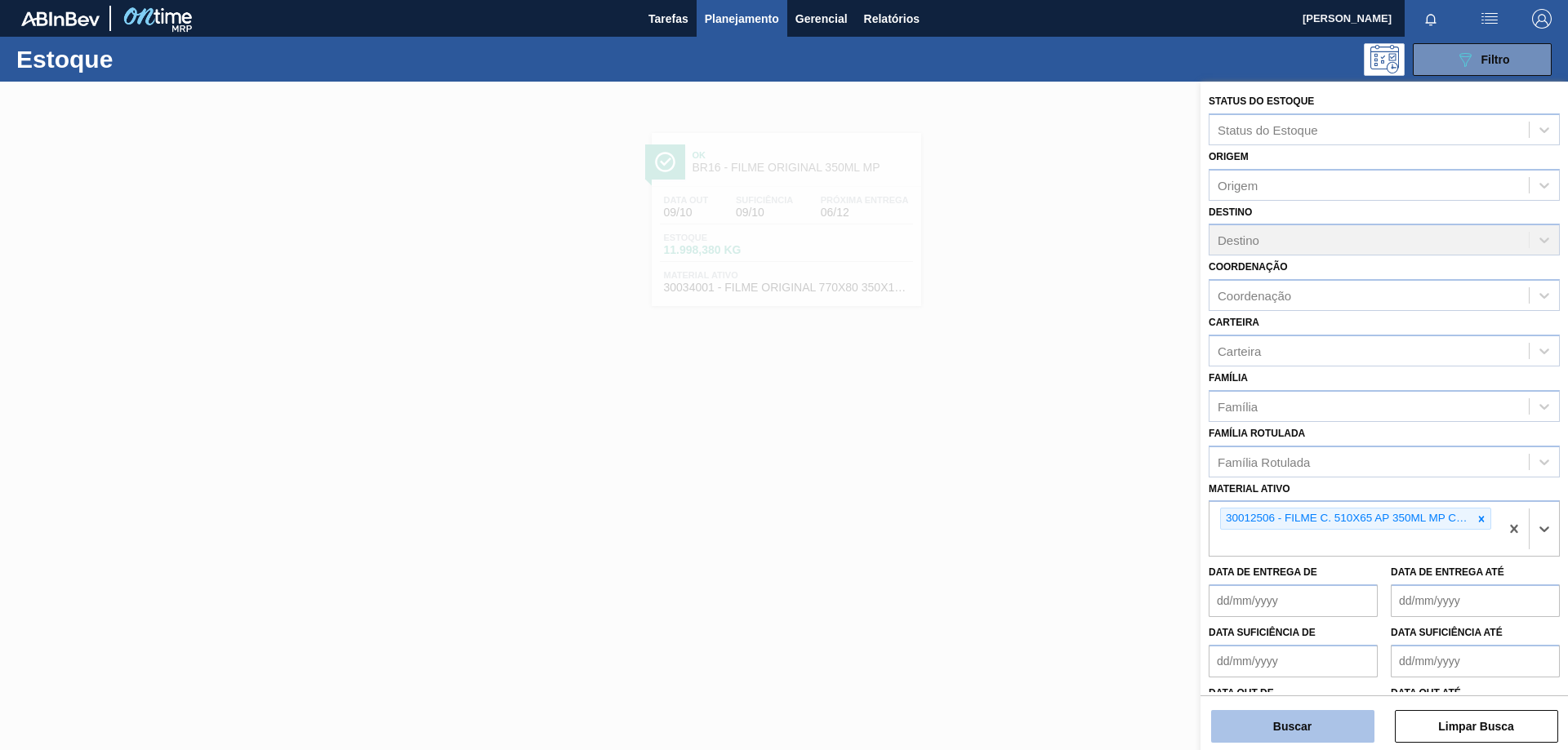
click at [1329, 740] on button "Buscar" at bounding box center [1293, 726] width 163 height 33
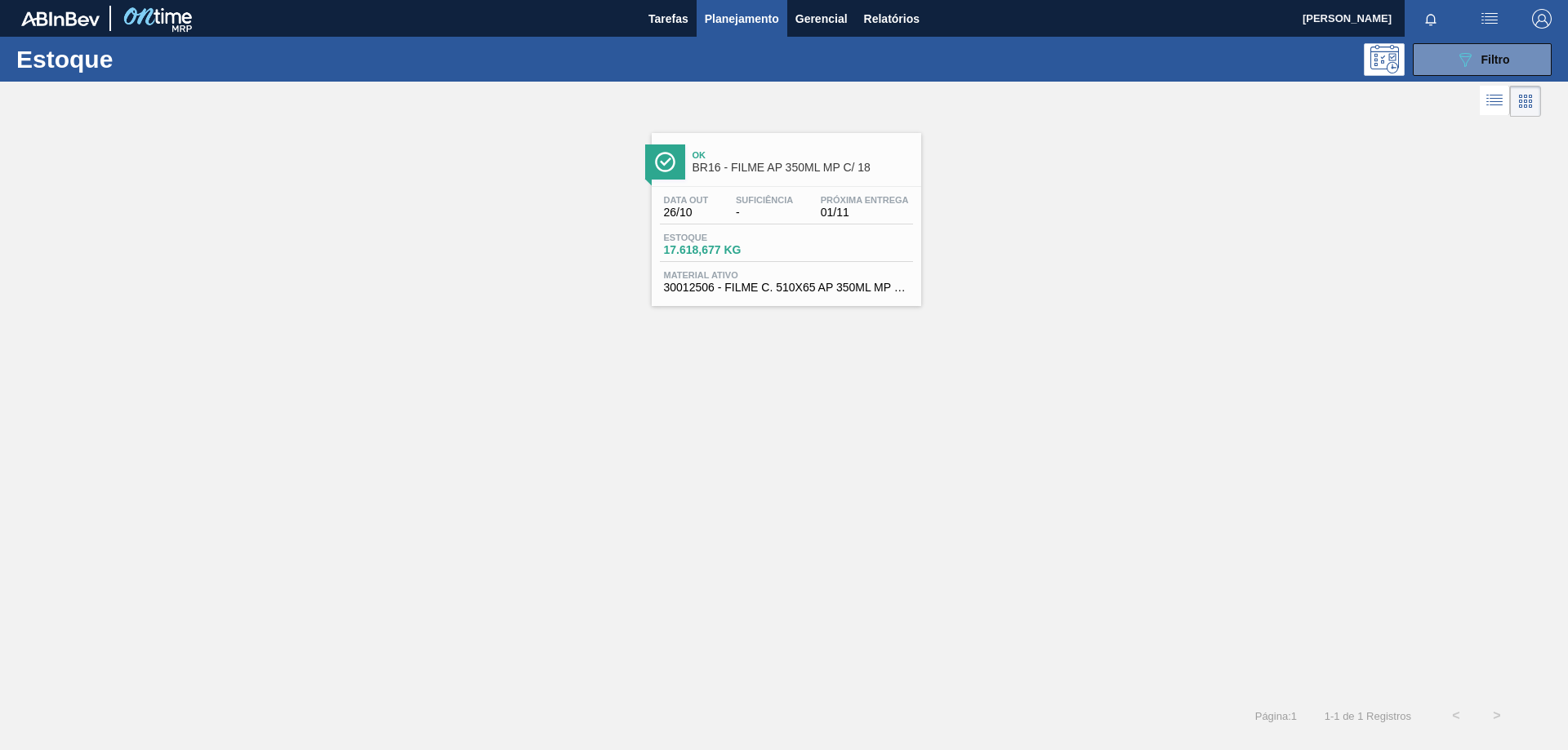
click at [907, 209] on span "01/11" at bounding box center [864, 212] width 88 height 12
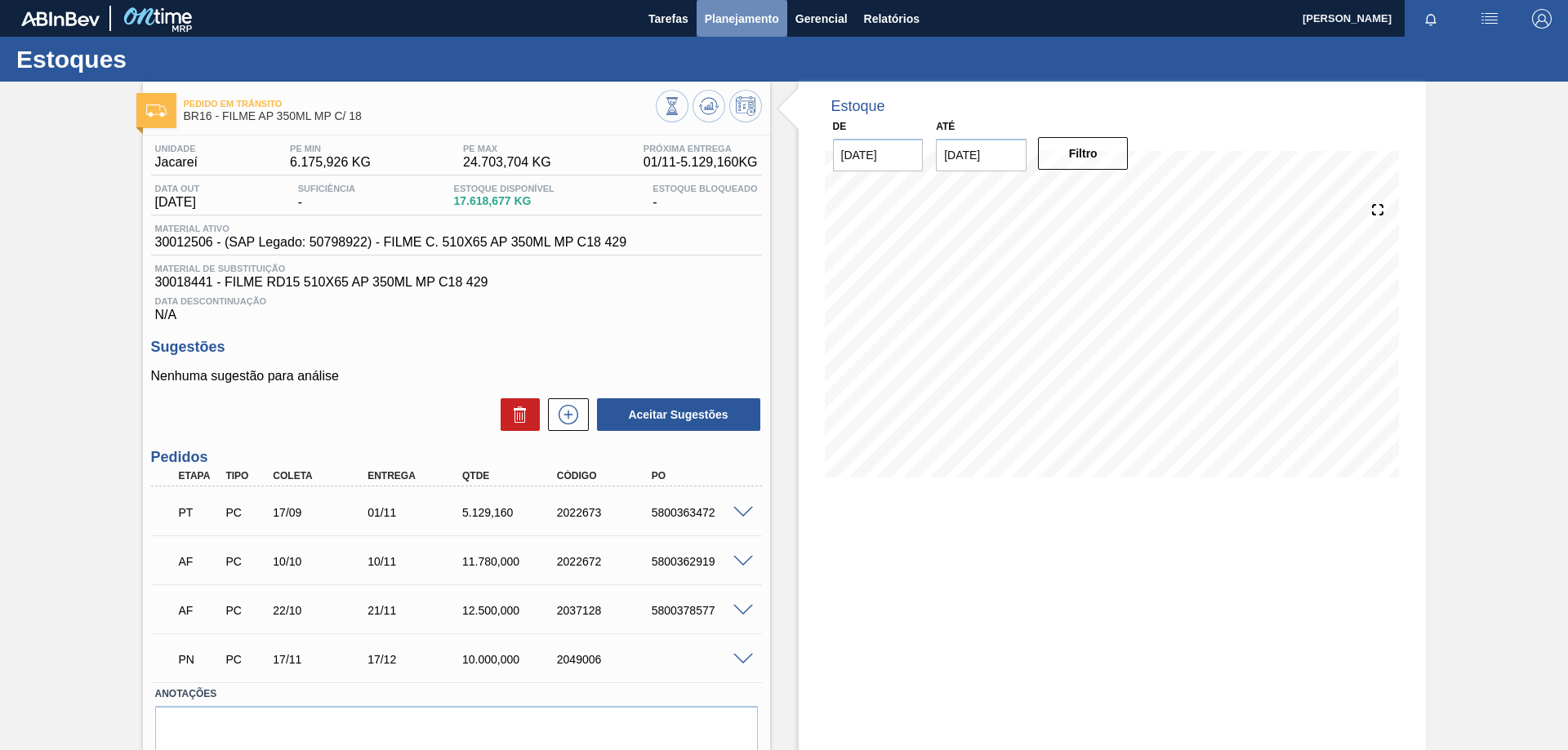
click at [716, 15] on span "Planejamento" at bounding box center [742, 19] width 75 height 20
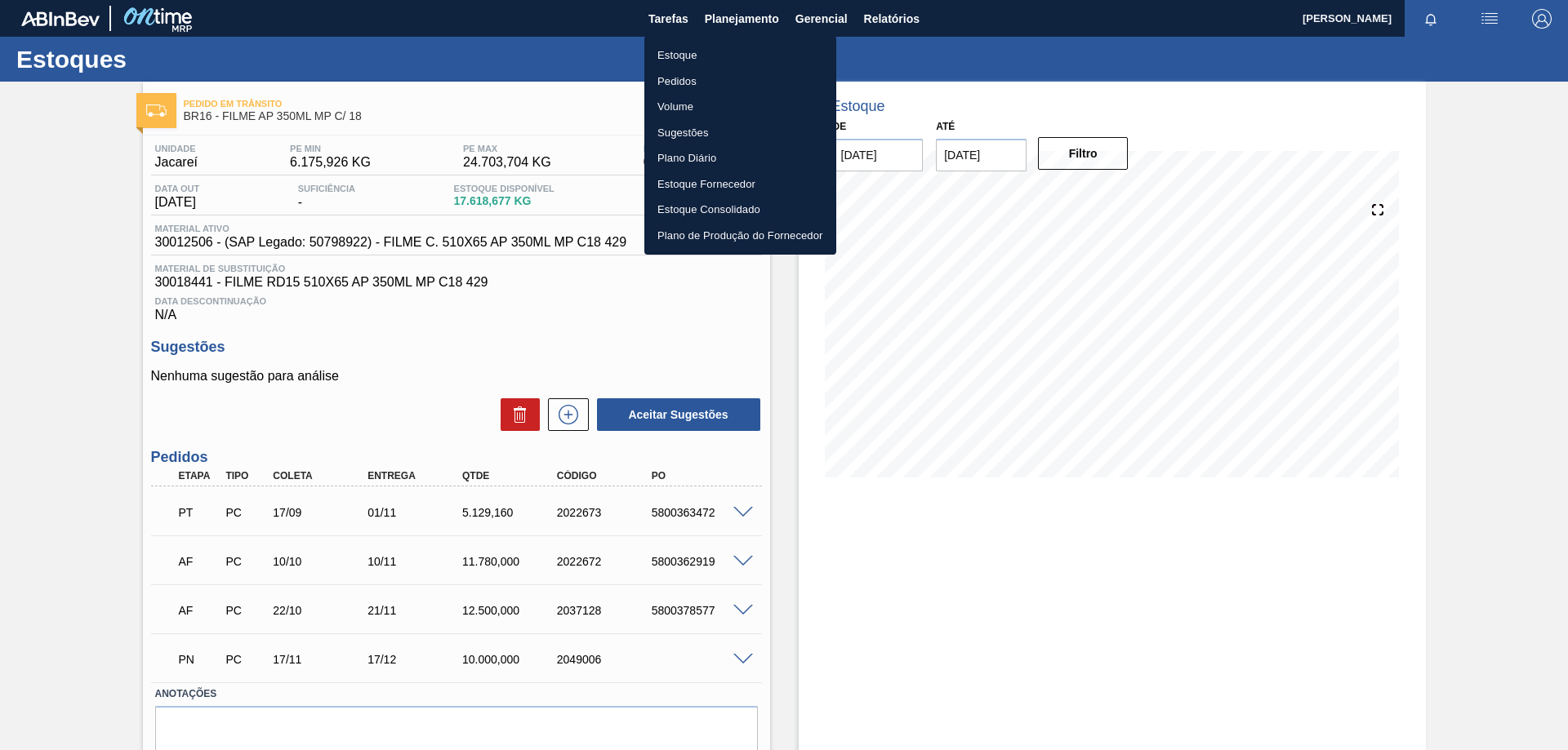
click at [689, 59] on li "Estoque" at bounding box center [740, 56] width 192 height 26
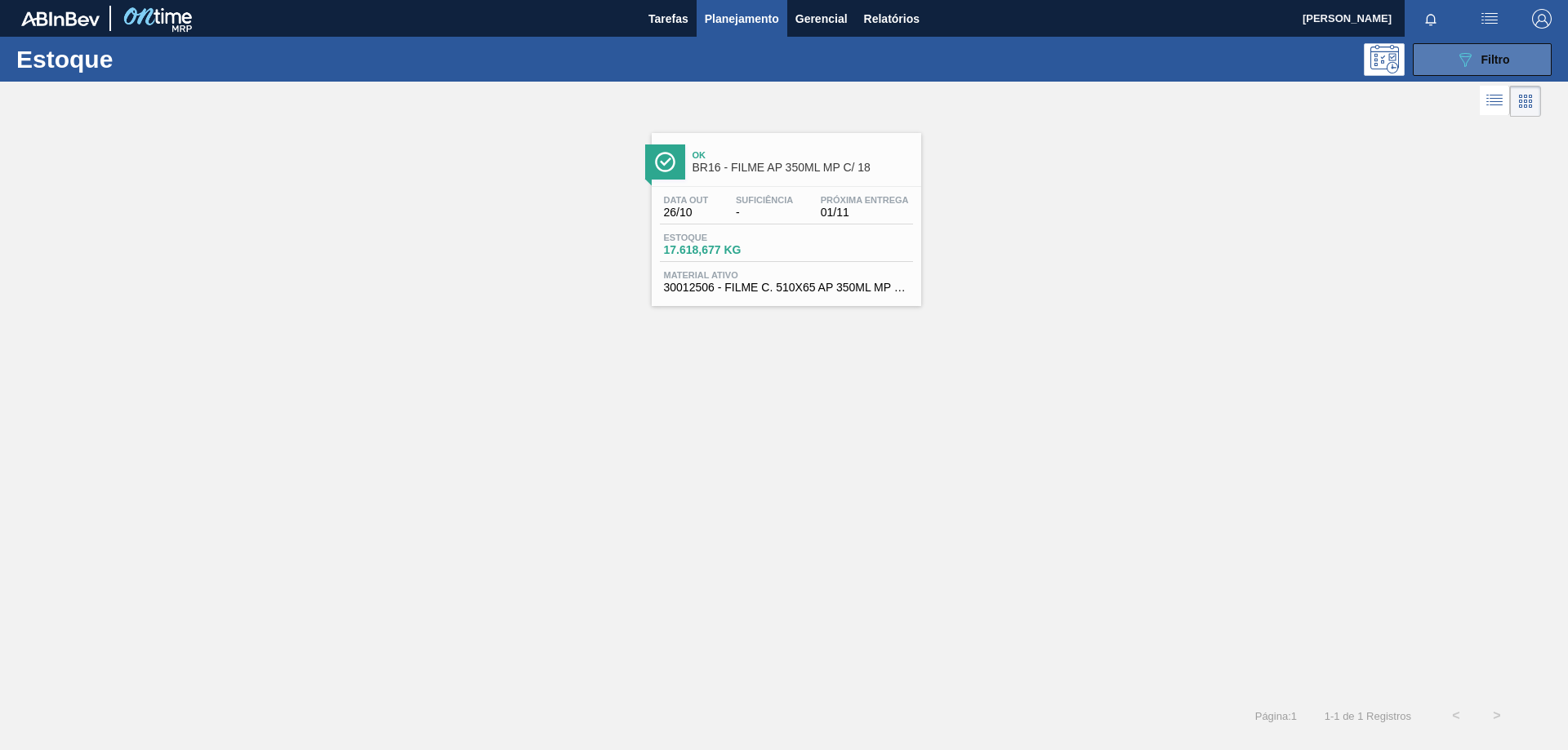
click at [1465, 58] on icon "089F7B8B-B2A5-4AFE-B5C0-19BA573D28AC" at bounding box center [1464, 59] width 20 height 20
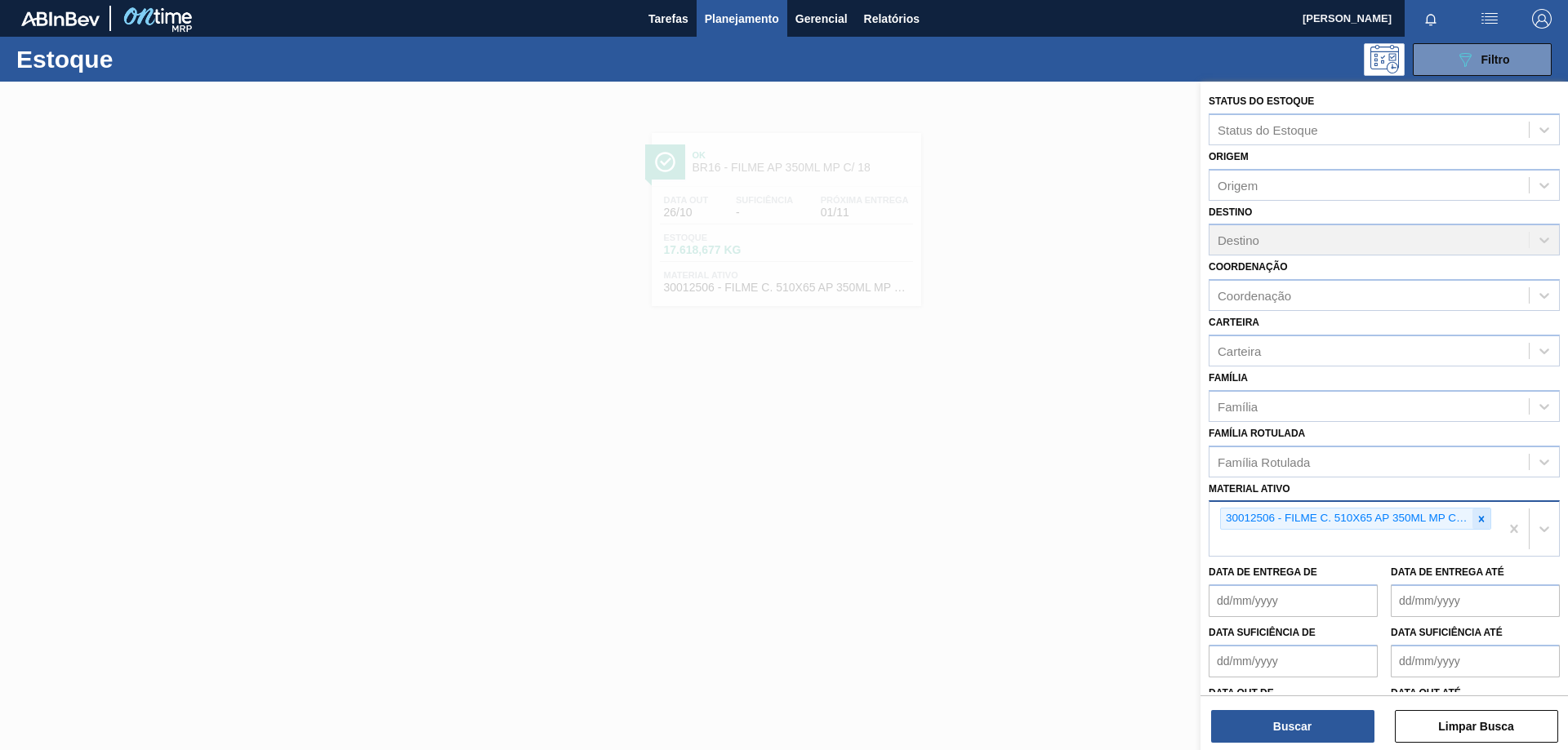
click at [1481, 519] on icon at bounding box center [1481, 519] width 11 height 11
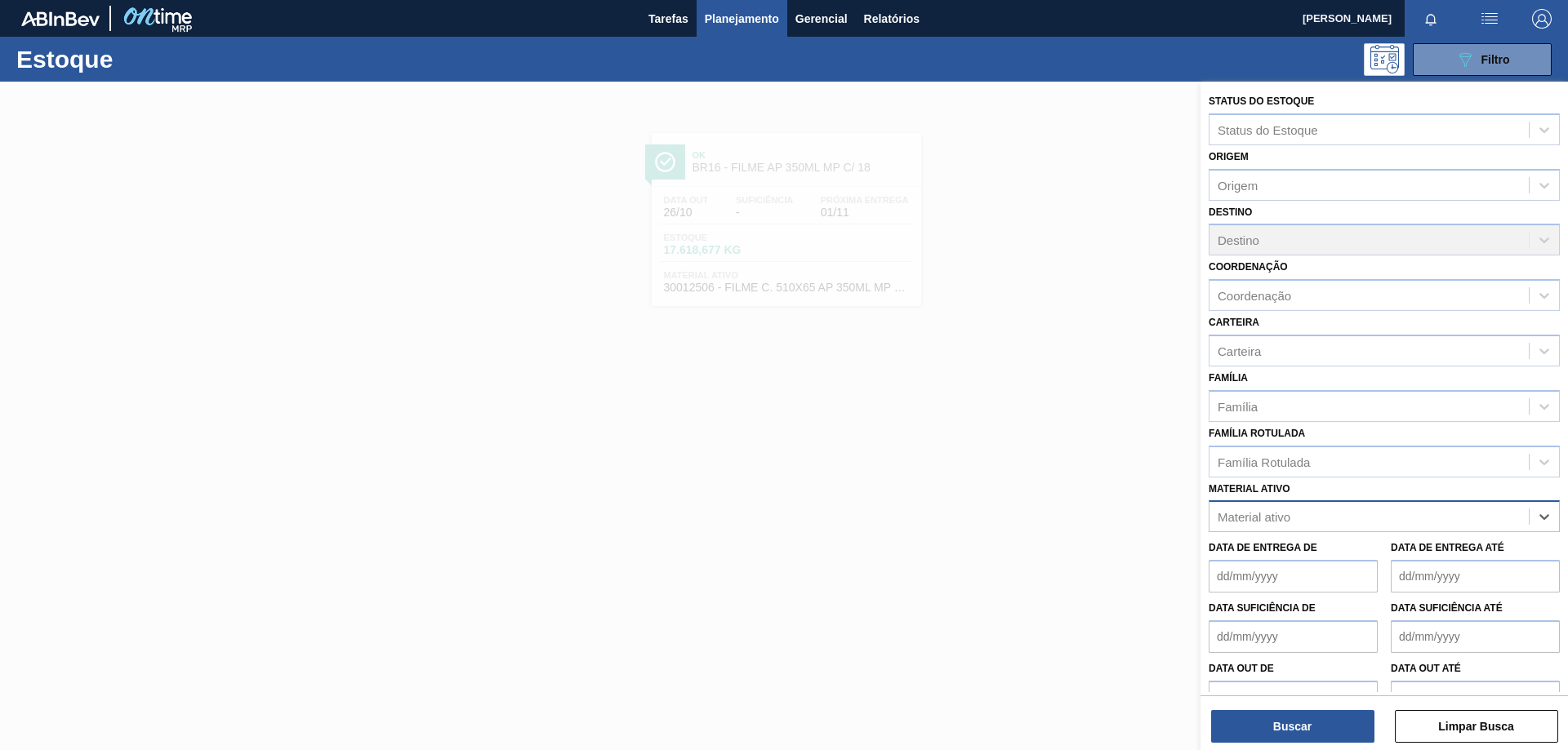
paste ativo "30033730"
type ativo "30033730"
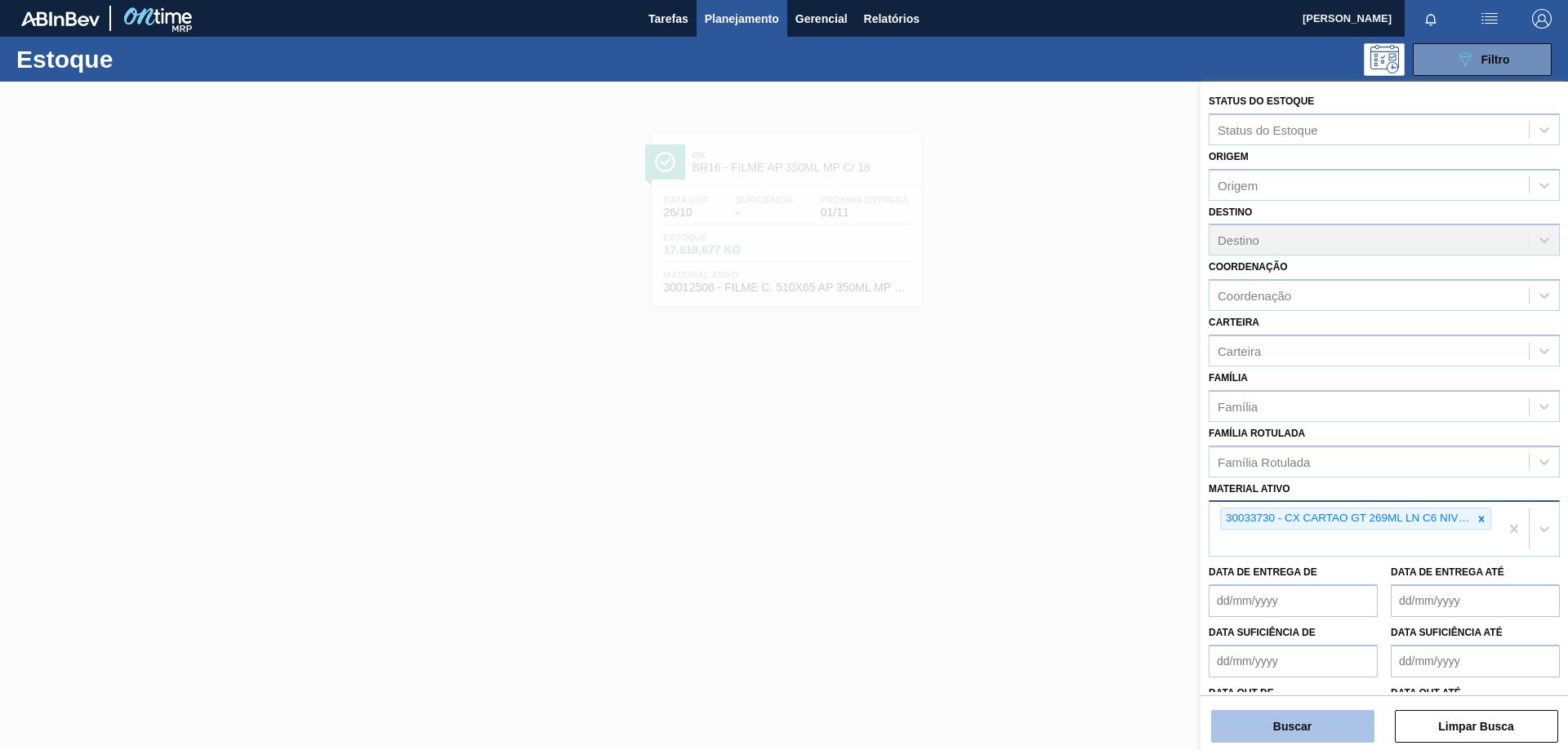
click at [1337, 731] on button "Buscar" at bounding box center [1293, 726] width 163 height 33
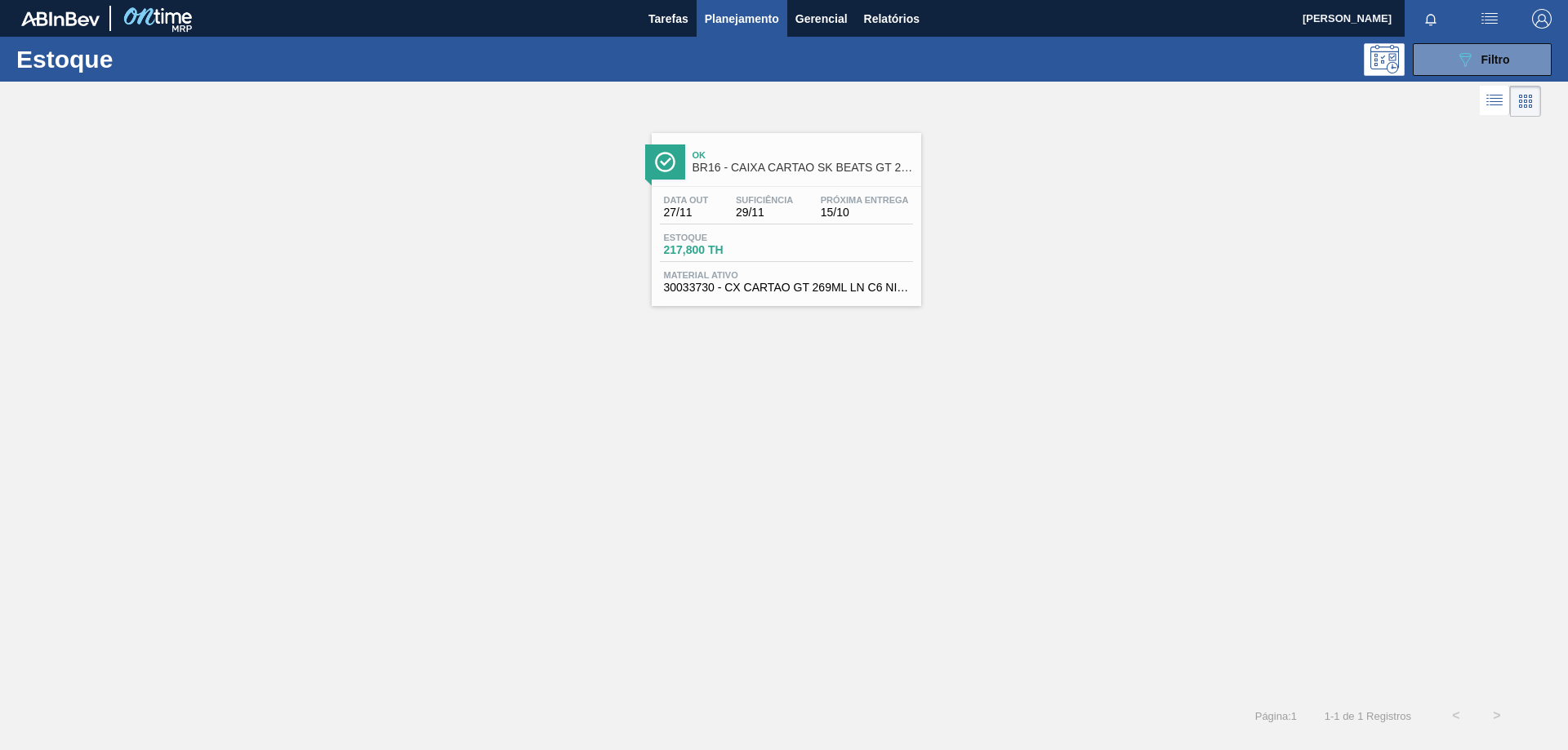
click at [885, 248] on div "Estoque 217,800 TH" at bounding box center [786, 247] width 253 height 29
